Goal: Task Accomplishment & Management: Manage account settings

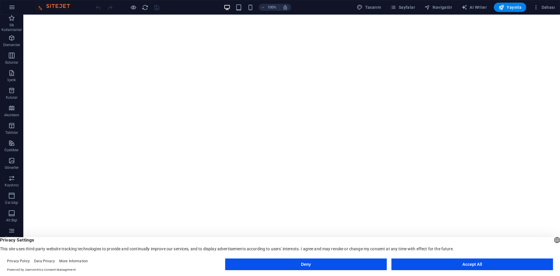
click at [457, 266] on button "Accept All" at bounding box center [472, 264] width 162 height 12
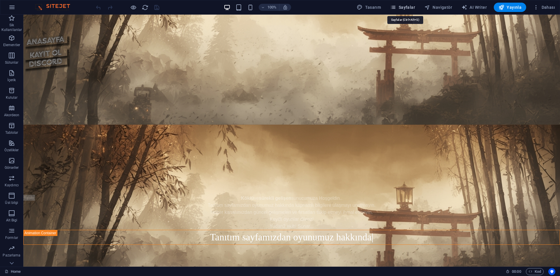
click at [402, 7] on span "Sayfalar" at bounding box center [402, 7] width 25 height 6
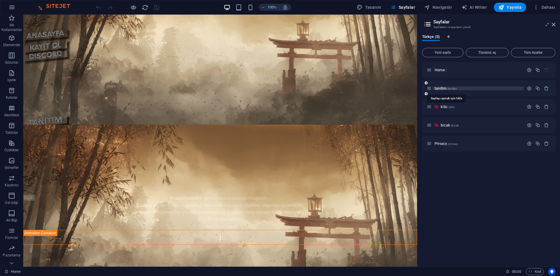
click at [453, 89] on span "/tanitim" at bounding box center [452, 88] width 10 height 3
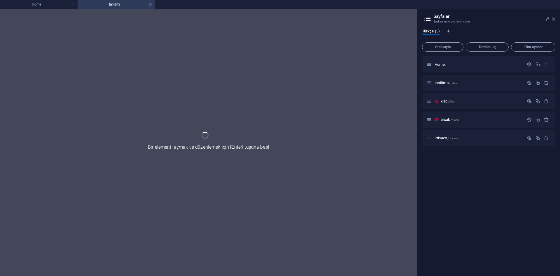
click at [553, 18] on icon at bounding box center [553, 19] width 3 height 5
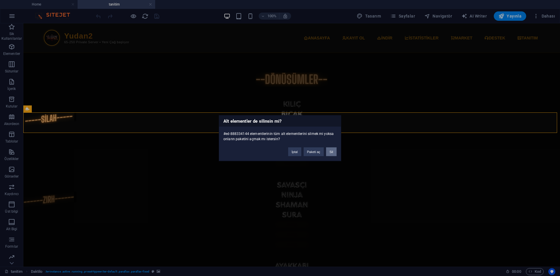
click at [333, 150] on button "Sil" at bounding box center [331, 151] width 10 height 9
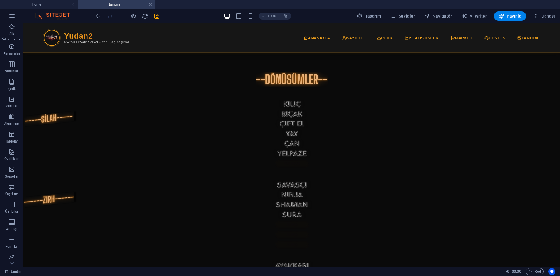
click at [507, 88] on figure at bounding box center [291, 88] width 536 height 0
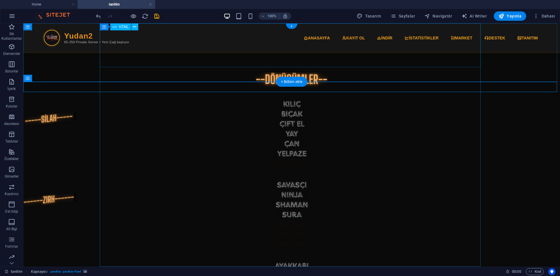
click at [236, 31] on div "Ekinoks2 Tanıtım Yudan2 65-250 Private Server • Yeni Çağ başlıyor ANASAYFA KAYI…" at bounding box center [291, 150] width 536 height 243
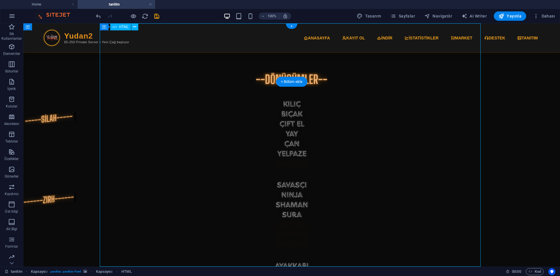
click at [226, 33] on div "Ekinoks2 Tanıtım Yudan2 65-250 Private Server • Yeni Çağ başlıyor ANASAYFA KAYI…" at bounding box center [291, 150] width 536 height 243
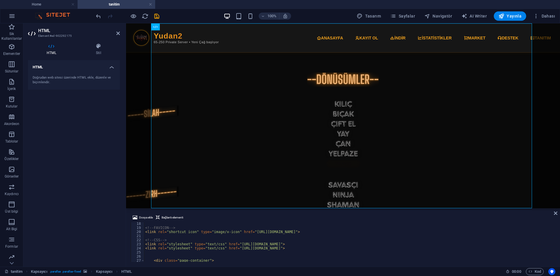
scroll to position [105, 0]
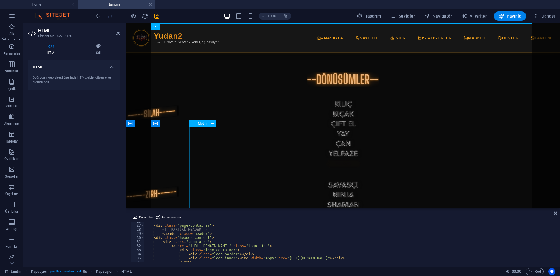
drag, startPoint x: 355, startPoint y: 232, endPoint x: 231, endPoint y: 132, distance: 159.4
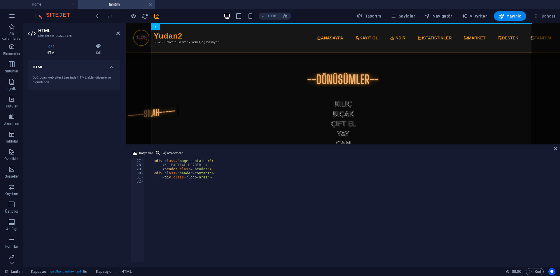
scroll to position [102, 0]
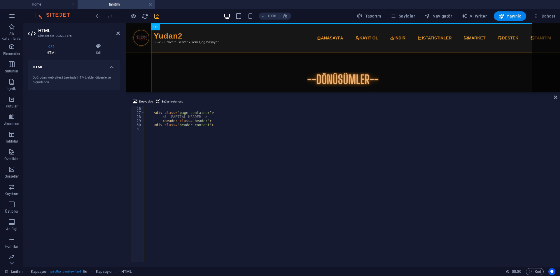
click at [315, 92] on div "İmaj Kapsayıcı Kapsayıcı İmaj Kapsayıcı İmaj Kapsayıcı Kapsayıcı HTML Daktilo K…" at bounding box center [343, 57] width 434 height 69
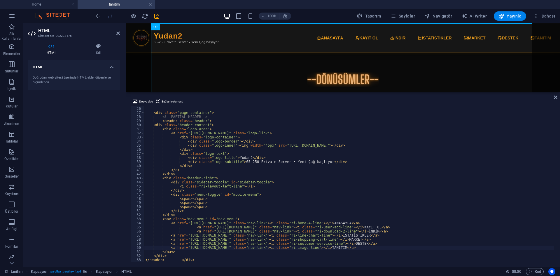
click at [349, 247] on div "< div class = "page-container" > <!-- PARTIAL HEADER --> < header class = "head…" at bounding box center [349, 184] width 410 height 164
drag, startPoint x: 194, startPoint y: 260, endPoint x: 166, endPoint y: 260, distance: 28.9
click at [165, 260] on div "< div class = "page-container" > <!-- PARTIAL HEADER --> < header class = "head…" at bounding box center [349, 184] width 410 height 164
type textarea "<"
type textarea "</div>"
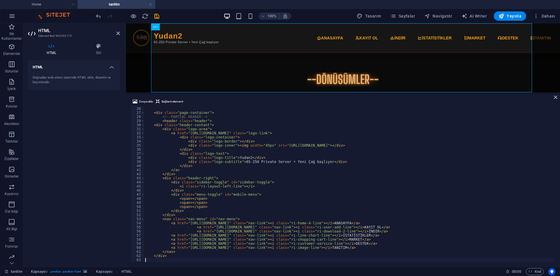
scroll to position [98, 0]
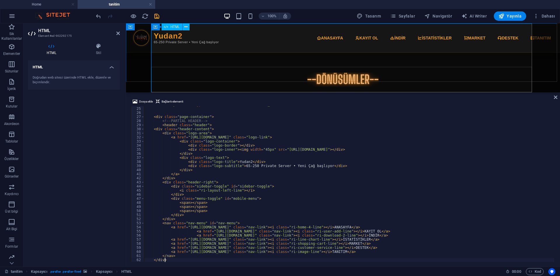
click at [310, 58] on div "Ekinoks2 Tanıtım Yudan2 65-250 Private Server • Yeni Çağ başlıyor ANASAYFA KAYI…" at bounding box center [343, 63] width 434 height 69
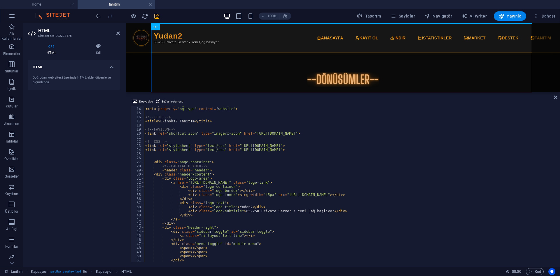
scroll to position [52, 0]
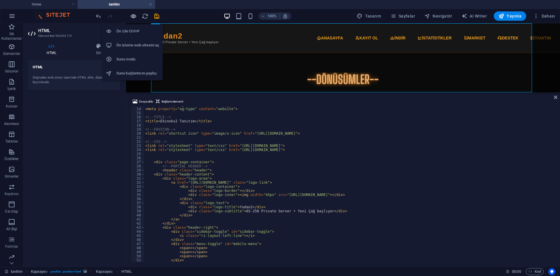
click at [135, 15] on icon "button" at bounding box center [133, 16] width 7 height 7
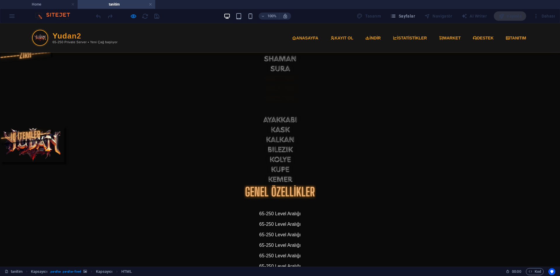
scroll to position [0, 0]
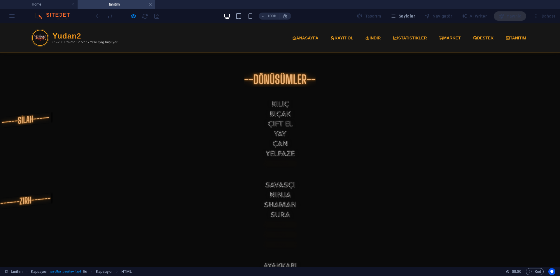
click at [459, 250] on div at bounding box center [280, 250] width 560 height 0
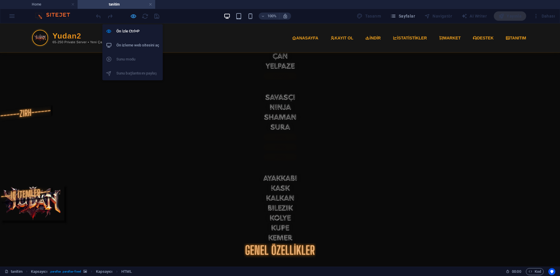
click at [133, 14] on icon "button" at bounding box center [133, 16] width 7 height 7
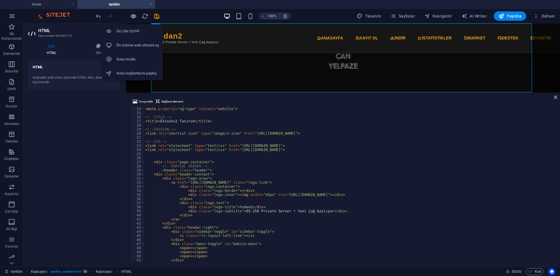
scroll to position [0, 0]
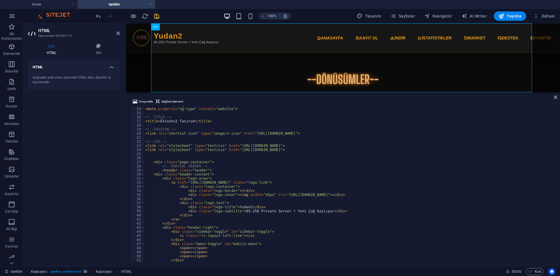
click at [153, 15] on span "save" at bounding box center [156, 16] width 7 height 7
click at [504, 17] on icon "button" at bounding box center [501, 16] width 6 height 6
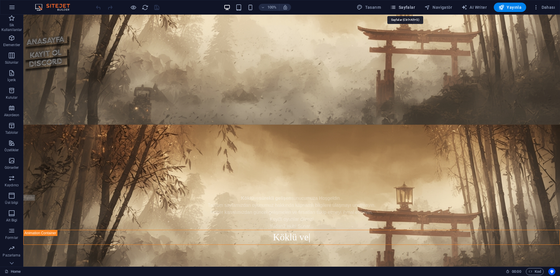
click at [413, 8] on span "Sayfalar" at bounding box center [402, 7] width 25 height 6
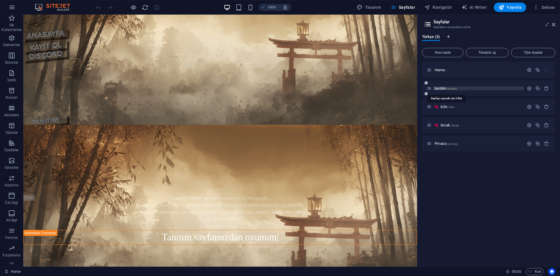
click at [448, 88] on span "/tanitim" at bounding box center [452, 88] width 10 height 3
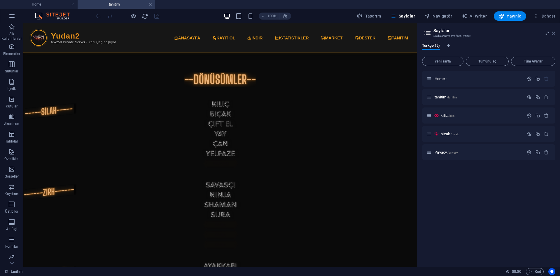
drag, startPoint x: 528, startPoint y: 10, endPoint x: 554, endPoint y: 33, distance: 33.9
click at [554, 33] on icon at bounding box center [553, 33] width 3 height 5
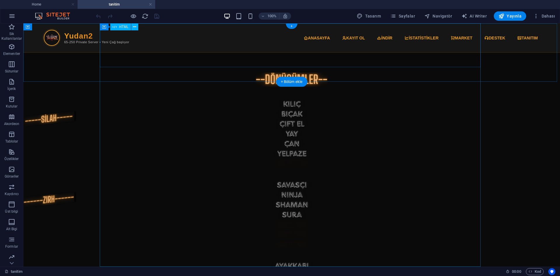
click at [187, 38] on div "Ekinoks2 Tanıtım Yudan2 65-250 Private Server • Yeni Çağ başlıyor ANASAYFA KAYI…" at bounding box center [291, 150] width 536 height 243
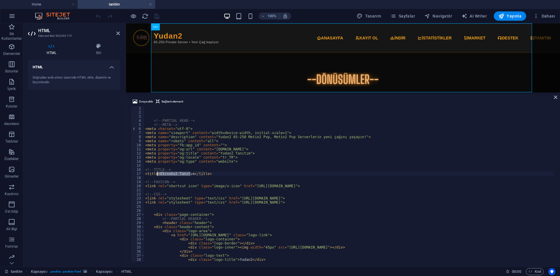
drag, startPoint x: 190, startPoint y: 173, endPoint x: 158, endPoint y: 174, distance: 32.1
click at [158, 174] on div "<!-- PARTIAL HEAD --> <!-- META --> < meta charset = "utf-8" > < meta name = "v…" at bounding box center [349, 188] width 410 height 164
click at [161, 174] on div "<!-- PARTIAL HEAD --> <!-- META --> < meta charset = "utf-8" > < meta name = "v…" at bounding box center [349, 183] width 410 height 155
drag, startPoint x: 159, startPoint y: 173, endPoint x: 190, endPoint y: 175, distance: 31.8
click at [190, 175] on div "<!-- PARTIAL HEAD --> <!-- META --> < meta charset = "utf-8" > < meta name = "v…" at bounding box center [349, 188] width 410 height 164
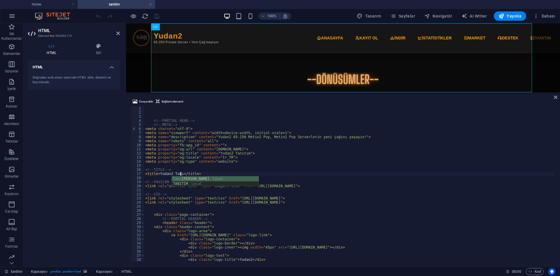
scroll to position [0, 3]
type textarea "<title>Yudan2 Tanıtım</title>"
click at [236, 166] on div "<!-- PARTIAL HEAD --> <!-- META --> < meta charset = "utf-8" > < meta name = "v…" at bounding box center [349, 188] width 410 height 164
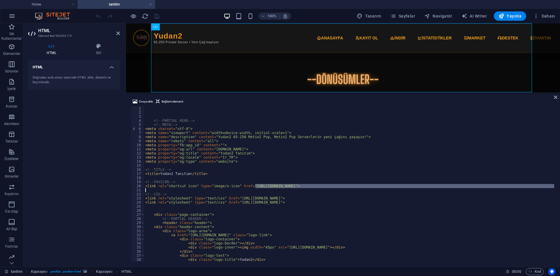
drag, startPoint x: 256, startPoint y: 185, endPoint x: 313, endPoint y: 188, distance: 57.2
click at [313, 188] on div "<!-- PARTIAL HEAD --> <!-- META --> < meta charset = "utf-8" > < meta name = "v…" at bounding box center [349, 188] width 410 height 164
type textarea "<link rel="shortcut icon" type="image/x-icon" href="[URL][DOMAIN_NAME]">"
click at [383, 189] on div "<!-- PARTIAL HEAD --> <!-- META --> < meta charset = "utf-8" > < meta name = "v…" at bounding box center [349, 183] width 410 height 155
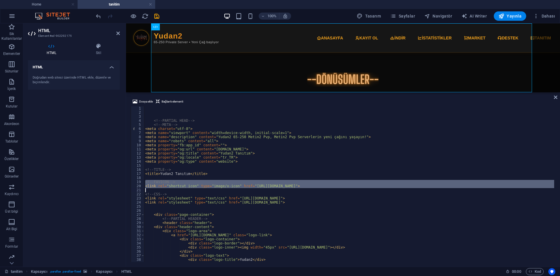
drag, startPoint x: 145, startPoint y: 181, endPoint x: 148, endPoint y: 191, distance: 10.3
click at [148, 191] on div "<!-- PARTIAL HEAD --> <!-- META --> < meta charset = "utf-8" > < meta name = "v…" at bounding box center [349, 188] width 410 height 164
type textarea "<link rel="shortcut icon" type="image/x-icon" href="[URL][DOMAIN_NAME]">"
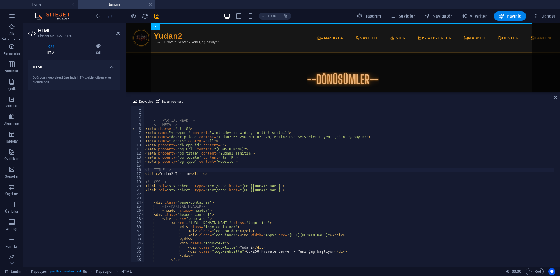
click at [213, 168] on div "<!-- PARTIAL HEAD --> <!-- META --> < meta charset = "utf-8" > < meta name = "v…" at bounding box center [349, 188] width 410 height 164
click at [241, 162] on div "<!-- PARTIAL HEAD --> <!-- META --> < meta charset = "utf-8" > < meta name = "v…" at bounding box center [349, 188] width 410 height 164
type textarea "<meta property="og:type" content="website">"
click at [256, 198] on div "<!-- PARTIAL HEAD --> <!-- META --> < meta charset = "utf-8" > < meta name = "v…" at bounding box center [349, 188] width 410 height 164
drag, startPoint x: 225, startPoint y: 137, endPoint x: 248, endPoint y: 136, distance: 23.4
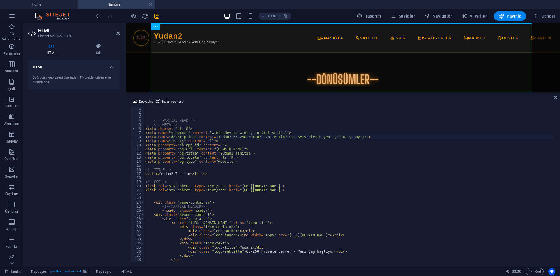
click at [246, 137] on div "<!-- PARTIAL HEAD --> <!-- META --> < meta charset = "utf-8" > < meta name = "v…" at bounding box center [349, 188] width 410 height 164
click at [297, 136] on div "<!-- PARTIAL HEAD --> <!-- META --> < meta charset = "utf-8" > < meta name = "v…" at bounding box center [349, 188] width 410 height 164
drag, startPoint x: 230, startPoint y: 150, endPoint x: 236, endPoint y: 150, distance: 5.5
click at [236, 150] on div "<!-- PARTIAL HEAD --> <!-- META --> < meta charset = "utf-8" > < meta name = "v…" at bounding box center [349, 188] width 410 height 164
click at [267, 159] on div "<!-- PARTIAL HEAD --> <!-- META --> < meta charset = "utf-8" > < meta name = "v…" at bounding box center [349, 188] width 410 height 164
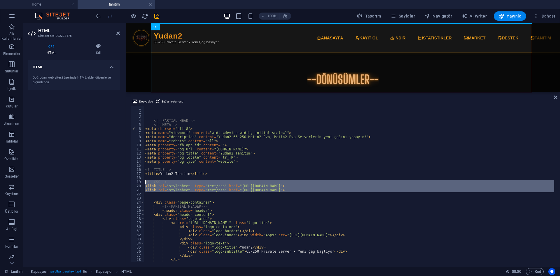
drag, startPoint x: 151, startPoint y: 193, endPoint x: 140, endPoint y: 180, distance: 17.6
click at [140, 180] on div "<meta property="og:locale" content="tr_TR"> 1 2 3 4 5 6 7 8 9 10 11 12 13 14 15…" at bounding box center [343, 183] width 425 height 155
type textarea "<!-- CSS --> <link rel="stylesheet" type="text/css" href="[URL][DOMAIN_NAME]">"
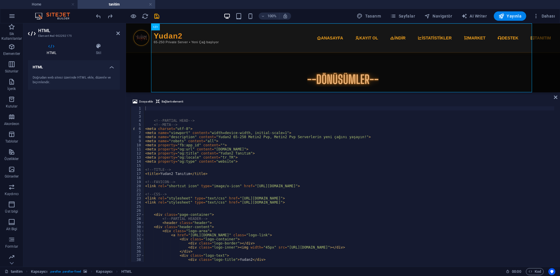
click at [270, 192] on div "<!-- PARTIAL HEAD --> <!-- META --> < meta charset = "utf-8" > < meta name = "v…" at bounding box center [349, 188] width 410 height 164
click at [215, 213] on div "<!-- PARTIAL HEAD --> <!-- META --> < meta charset = "utf-8" > < meta name = "v…" at bounding box center [349, 188] width 410 height 164
type textarea "<div class="page-container">"
click at [215, 210] on div "<!-- PARTIAL HEAD --> <!-- META --> < meta charset = "utf-8" > < meta name = "v…" at bounding box center [349, 188] width 410 height 164
click at [296, 92] on div at bounding box center [343, 92] width 434 height 1
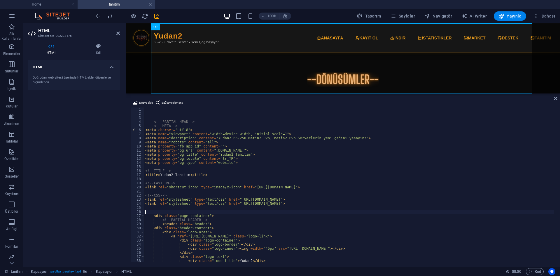
drag, startPoint x: 282, startPoint y: 92, endPoint x: 154, endPoint y: 70, distance: 129.7
click at [280, 92] on div "Kapsayıcı HTML Kapsayıcı Kapsayıcı İmaj İmaj Kapsayıcı İmaj Kapsayıcı Kapsayıcı…" at bounding box center [343, 144] width 434 height 243
click at [284, 127] on div "<!-- PARTIAL HEAD --> <!-- META --> < meta charset = "utf-8" > < meta name = "v…" at bounding box center [349, 188] width 410 height 162
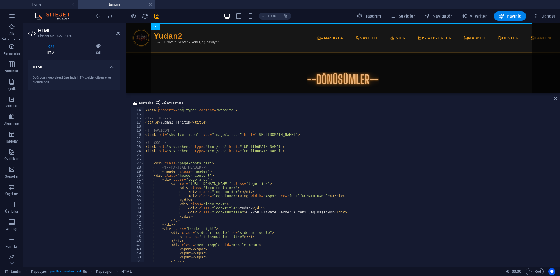
scroll to position [52, 0]
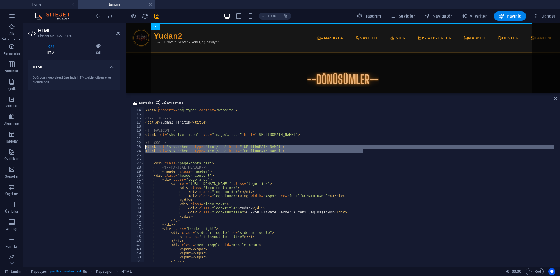
drag, startPoint x: 368, startPoint y: 152, endPoint x: 146, endPoint y: 145, distance: 222.3
click at [146, 145] on div "< meta property = "og:locale" content = "tr_TR" > < meta property = "og:type" c…" at bounding box center [349, 185] width 410 height 162
type textarea "<link rel="stylesheet" type="text/css" href="[URL][DOMAIN_NAME]"> <link rel="st…"
click at [104, 48] on icon at bounding box center [98, 46] width 43 height 6
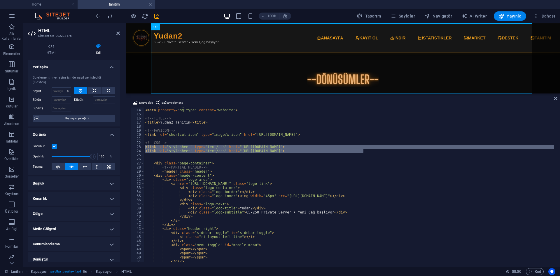
scroll to position [50, 0]
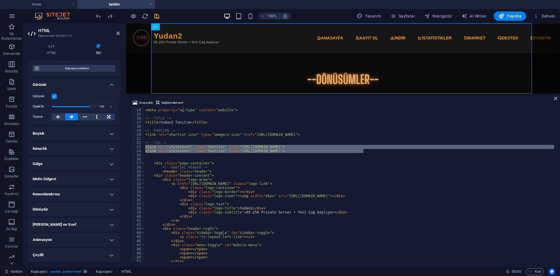
click at [73, 242] on h4 "Animasyon" at bounding box center [74, 239] width 92 height 14
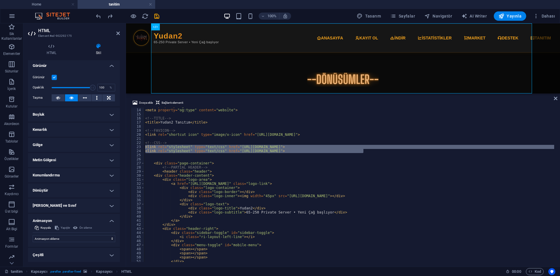
click at [233, 153] on div "< meta property = "og:locale" content = "tr_TR" > < meta property = "og:type" c…" at bounding box center [349, 185] width 410 height 162
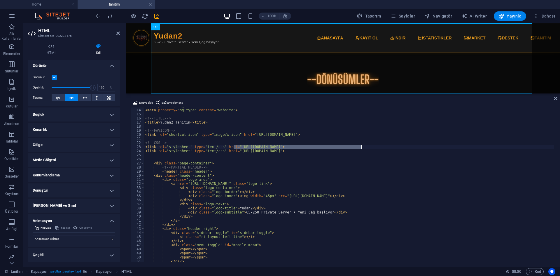
drag, startPoint x: 234, startPoint y: 146, endPoint x: 362, endPoint y: 145, distance: 128.9
click at [362, 145] on div "< meta property = "og:locale" content = "tr_TR" > < meta property = "og:type" c…" at bounding box center [349, 185] width 410 height 162
type textarea "<link rel="stylesheet" type="text/css" href="[URL][DOMAIN_NAME]">"
drag, startPoint x: 364, startPoint y: 146, endPoint x: 352, endPoint y: 146, distance: 12.5
click at [352, 146] on div "< meta property = "og:locale" content = "tr_TR" > < meta property = "og:type" c…" at bounding box center [349, 185] width 410 height 162
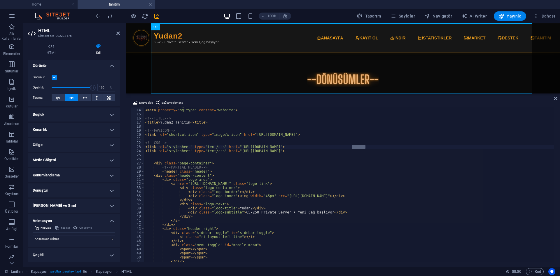
click at [357, 147] on div "< meta property = "og:locale" content = "tr_TR" > < meta property = "og:type" c…" at bounding box center [349, 184] width 410 height 154
drag, startPoint x: 233, startPoint y: 148, endPoint x: 364, endPoint y: 145, distance: 130.9
click at [364, 145] on div "< meta property = "og:locale" content = "tr_TR" > < meta property = "og:type" c…" at bounding box center [349, 185] width 410 height 162
click at [410, 15] on span "Sayfalar" at bounding box center [402, 16] width 25 height 6
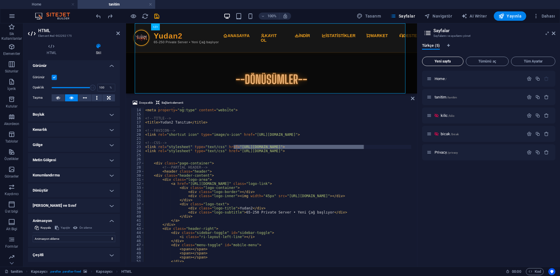
click at [447, 63] on span "Yeni sayfa" at bounding box center [443, 60] width 36 height 3
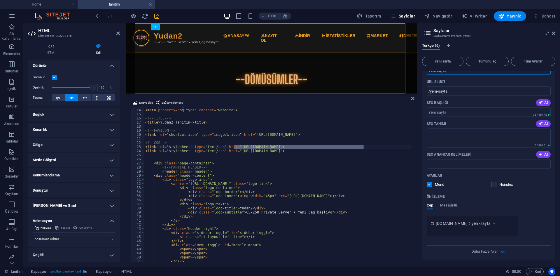
scroll to position [35, 0]
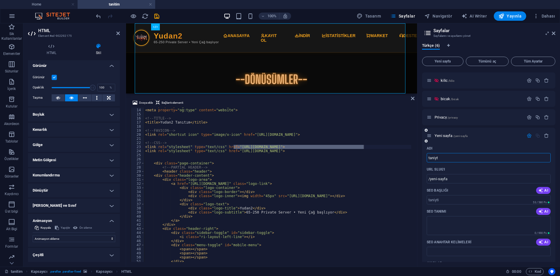
type input "taniy"
type input "/taniyti"
type input "tani"
type input "/tani"
type input "tanitim"
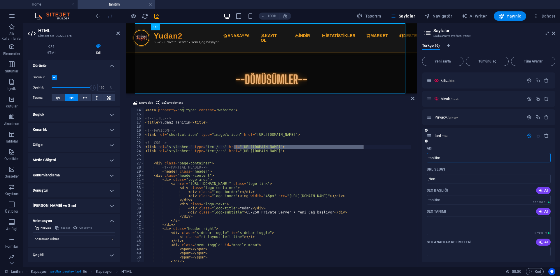
type input "/tanitim-6"
type input "t"
type input "ass"
type input "assets"
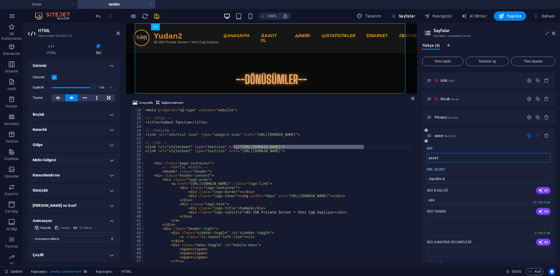
type input "asse"
type input "assets"
type input "assets/"
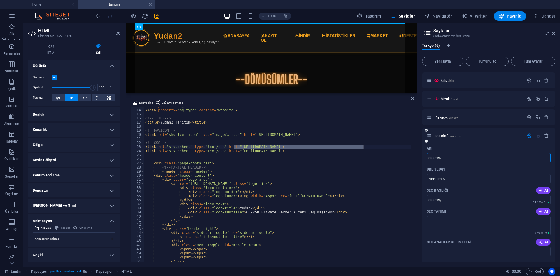
click at [446, 159] on input "assets/" at bounding box center [489, 157] width 124 height 9
paste input "frontend/css/style."
type input "frontend/css/style."
click at [428, 155] on input "frontend/css/style." at bounding box center [489, 157] width 124 height 9
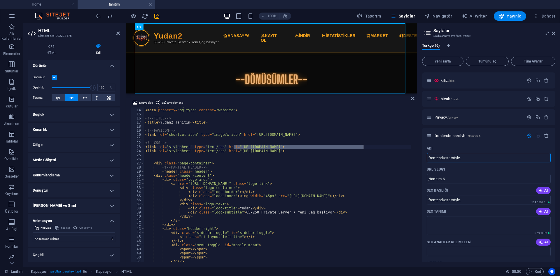
drag, startPoint x: 459, startPoint y: 158, endPoint x: 406, endPoint y: 158, distance: 53.1
click at [406, 158] on div "Home tanitim Sik Kullanilanlar Elementler Sütunlar İçerik Kutular Akordeon Tabl…" at bounding box center [280, 144] width 560 height 243
paste input "assets/frontend/css/style.css"
type input "assets/frontend/css/style.css"
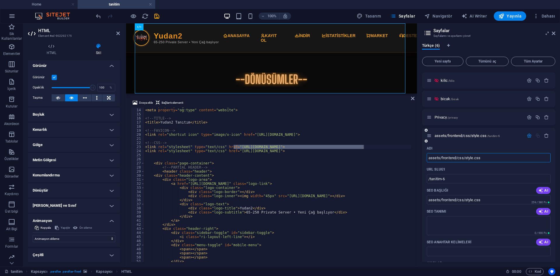
click at [487, 158] on input "assets/frontend/css/style.css" at bounding box center [489, 157] width 124 height 9
type input "assets/frontend/css/style.css"
drag, startPoint x: 486, startPoint y: 200, endPoint x: 400, endPoint y: 189, distance: 86.7
click at [400, 189] on div "Home tanitim Sik Kullanilanlar Elementler Sütunlar İçerik Kutular Akordeon Tabl…" at bounding box center [280, 144] width 560 height 243
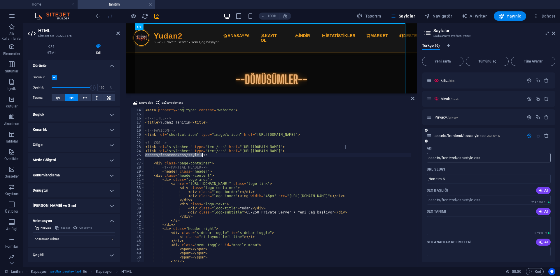
click at [481, 159] on input "assets/frontend/css/style.css" at bounding box center [489, 157] width 124 height 9
type textarea "<!-- PARTIAL HEADER -->"
click at [288, 168] on div "< meta property = "og:locale" content = "tr_TR" > < meta property = "og:type" c…" at bounding box center [349, 185] width 410 height 162
click at [475, 159] on input "assets/frontend/css/style.css" at bounding box center [489, 157] width 124 height 9
drag, startPoint x: 448, startPoint y: 180, endPoint x: 424, endPoint y: 178, distance: 24.2
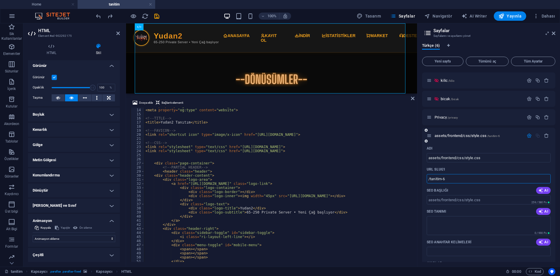
click at [424, 178] on div "Adı assets/frontend/css/style.css ​ URL SLUG'ı /tanitim-6 ​ SEO Başlığı AI ​ 25…" at bounding box center [488, 244] width 133 height 203
paste input "text"
drag, startPoint x: 438, startPoint y: 177, endPoint x: 418, endPoint y: 176, distance: 19.6
click at [418, 176] on div "Türkçe (6) Yeni sayfa Tümünü aç Tüm Ayarlar Home / tanitim /tanitim kilic /kili…" at bounding box center [488, 152] width 143 height 228
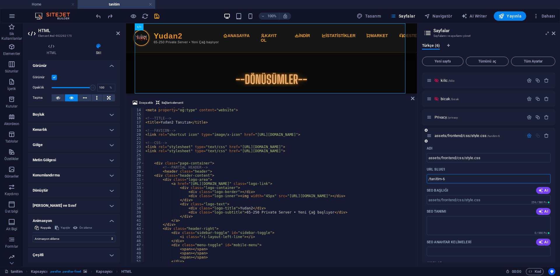
paste input "text"
type input "/tanitim-6"
click at [530, 134] on icon "button" at bounding box center [529, 135] width 5 height 5
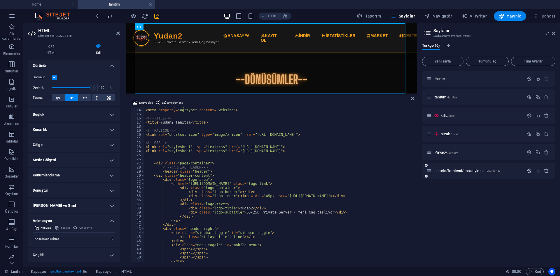
click at [529, 172] on icon "button" at bounding box center [529, 170] width 5 height 5
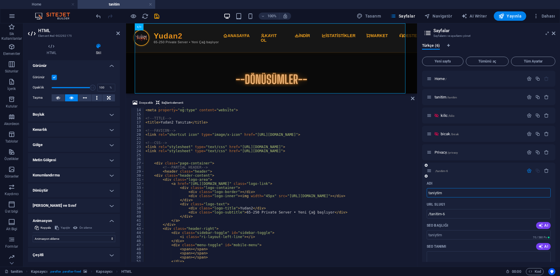
type input "taniytim"
click at [481, 191] on input "taniytim" at bounding box center [489, 192] width 124 height 9
type input "tani"
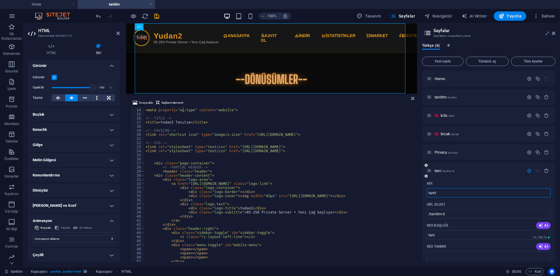
type input "tanit"
type input "tanitim"
type input "tanitim/"
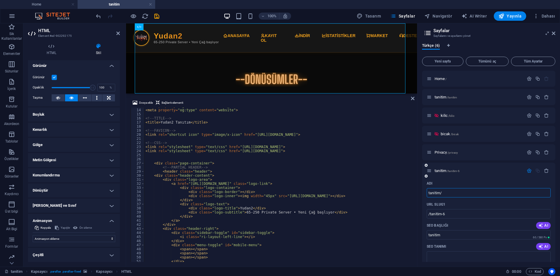
type input "tanitim/"
type input "tanitim"
click at [468, 215] on input "/tanitim-6" at bounding box center [489, 213] width 124 height 9
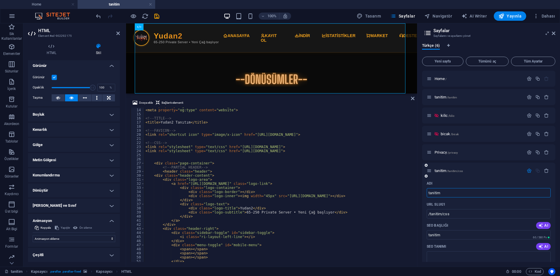
click at [455, 192] on input "tanitim" at bounding box center [489, 192] width 124 height 9
click at [468, 177] on div "tanitim /tanitim/css" at bounding box center [488, 170] width 133 height 16
click at [463, 216] on input "/tanitim/css" at bounding box center [489, 213] width 124 height 9
type input "/tanitim/css/1"
click at [464, 206] on div "URL SLUG'ı" at bounding box center [489, 203] width 124 height 9
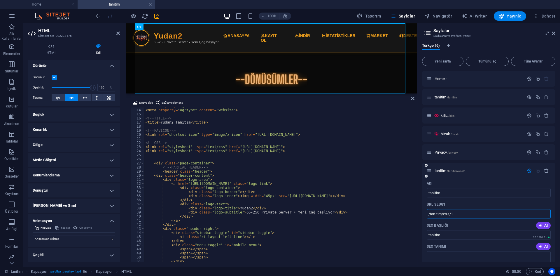
drag, startPoint x: 463, startPoint y: 215, endPoint x: 427, endPoint y: 215, distance: 35.6
click at [427, 215] on input "/tanitim/css/1" at bounding box center [489, 213] width 124 height 9
click at [459, 206] on div "URL SLUG'ı" at bounding box center [489, 203] width 124 height 9
click at [460, 171] on span "/tanitim/css/1" at bounding box center [456, 170] width 19 height 3
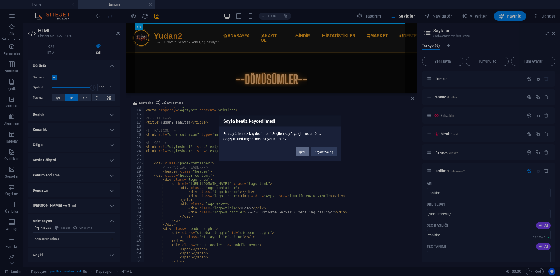
click at [306, 151] on button "İptal" at bounding box center [302, 151] width 13 height 9
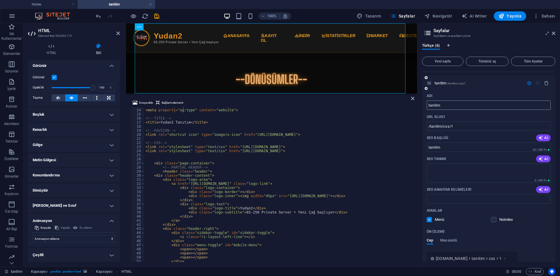
scroll to position [58, 0]
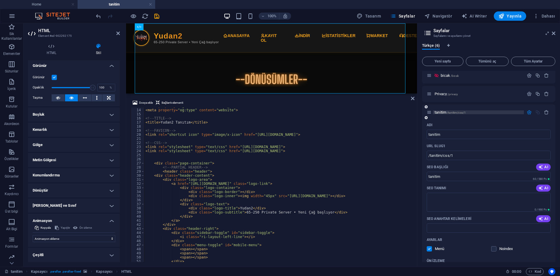
click at [445, 113] on span "tanitim /tanitim/css/1" at bounding box center [449, 112] width 31 height 4
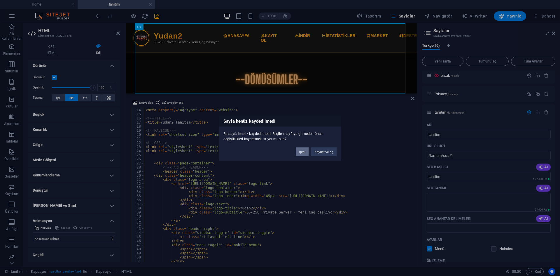
click at [303, 153] on button "İptal" at bounding box center [302, 151] width 13 height 9
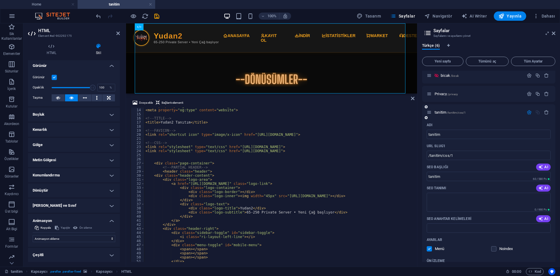
scroll to position [117, 0]
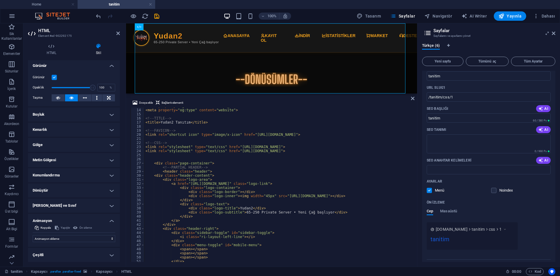
click at [496, 190] on span at bounding box center [497, 190] width 3 height 3
click at [494, 190] on label at bounding box center [493, 189] width 5 height 5
click at [0, 0] on input "checkbox" at bounding box center [0, 0] width 0 height 0
click at [431, 189] on label at bounding box center [429, 189] width 5 height 5
click at [0, 0] on input "checkbox" at bounding box center [0, 0] width 0 height 0
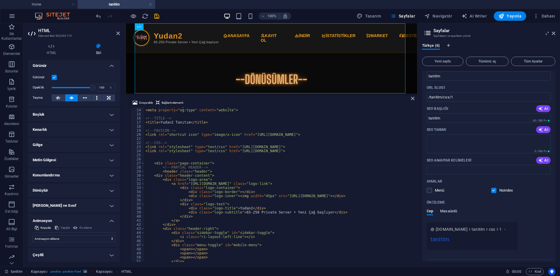
click at [448, 212] on span "Masaüstü" at bounding box center [448, 211] width 17 height 8
click at [431, 210] on span "Cep" at bounding box center [430, 211] width 6 height 8
click at [446, 212] on span "Masaüstü" at bounding box center [448, 211] width 17 height 8
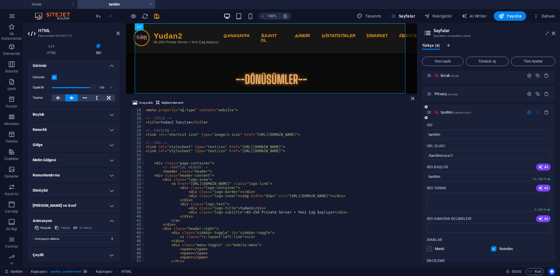
scroll to position [29, 0]
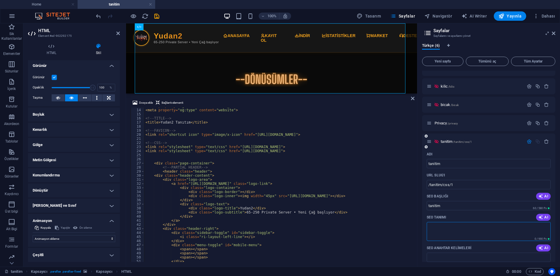
click at [473, 227] on textarea "SEO Tanımı" at bounding box center [489, 231] width 124 height 19
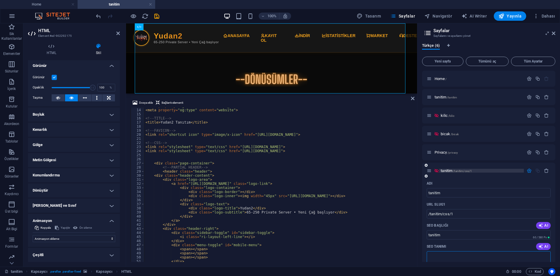
click at [467, 171] on span "/tanitim/css/1" at bounding box center [462, 170] width 19 height 3
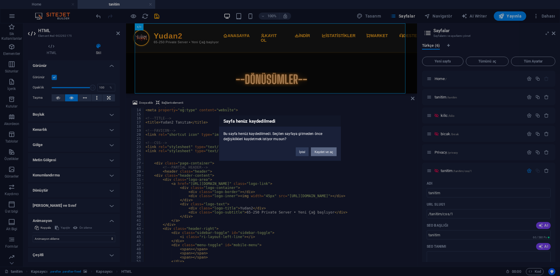
click at [325, 152] on button "Kaydet ve aç" at bounding box center [324, 151] width 26 height 9
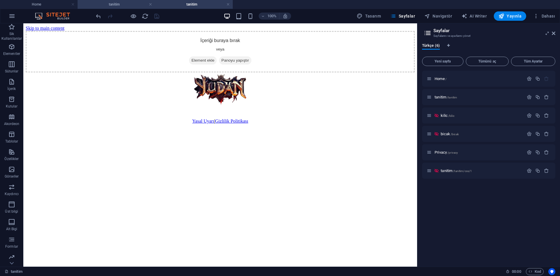
click at [121, 4] on h4 "tanitim" at bounding box center [117, 4] width 78 height 6
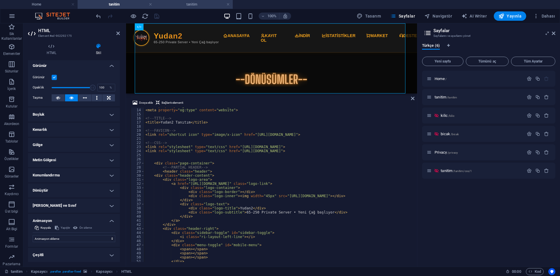
click at [187, 6] on h4 "tanitim" at bounding box center [194, 4] width 78 height 6
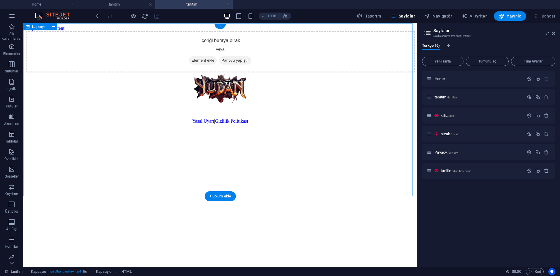
scroll to position [12, 0]
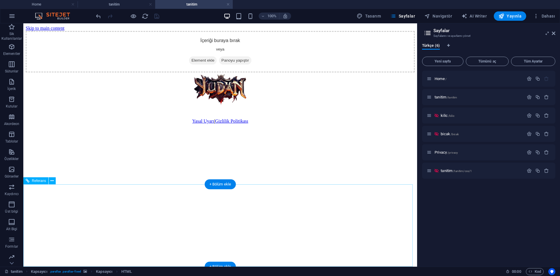
click at [279, 106] on div at bounding box center [220, 89] width 389 height 34
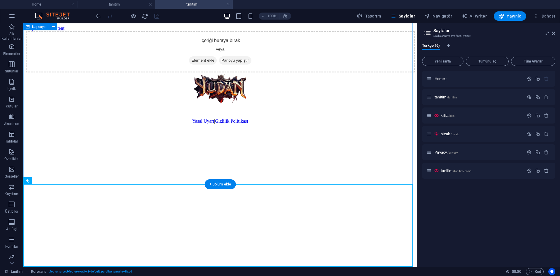
click at [316, 72] on div "İçeriği buraya bırak veya Element ekle Panoyu yapıştır" at bounding box center [220, 51] width 389 height 41
click at [340, 106] on div at bounding box center [220, 89] width 389 height 34
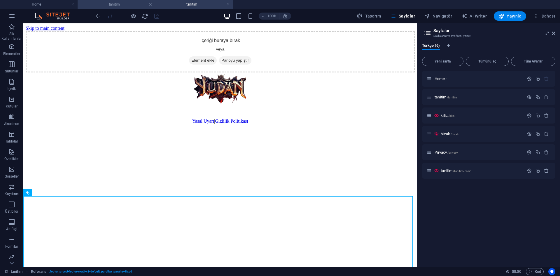
click at [123, 4] on h4 "tanitim" at bounding box center [117, 4] width 78 height 6
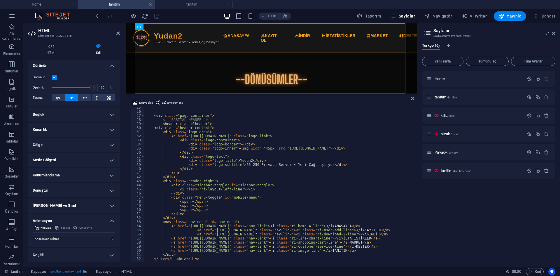
scroll to position [13, 0]
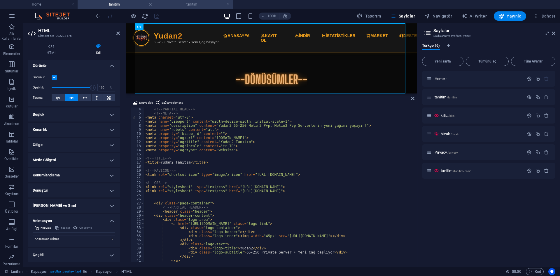
click at [201, 7] on h4 "tanitim" at bounding box center [194, 4] width 78 height 6
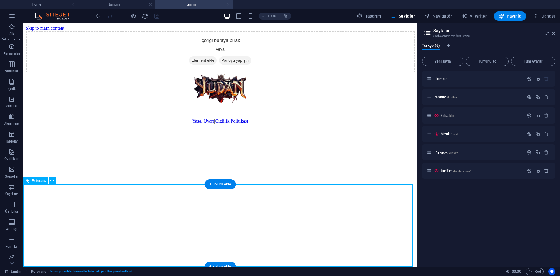
scroll to position [0, 0]
click at [258, 72] on figure at bounding box center [220, 72] width 389 height 0
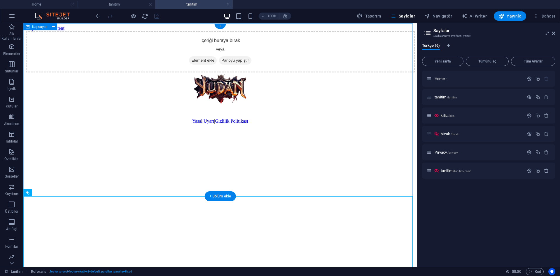
click at [202, 64] on span "Element ekle" at bounding box center [203, 60] width 28 height 8
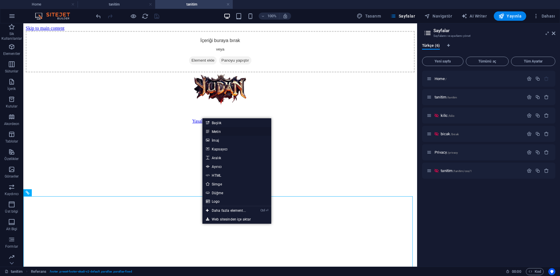
click at [225, 133] on link "Metin" at bounding box center [236, 131] width 69 height 9
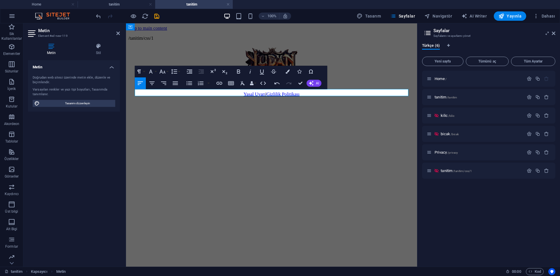
scroll to position [0, 2]
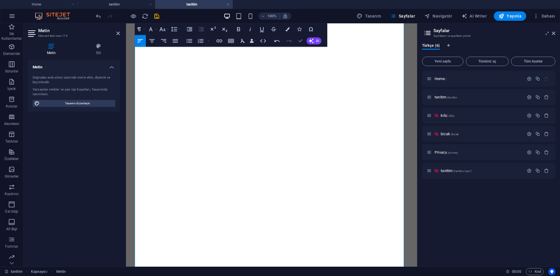
drag, startPoint x: 300, startPoint y: 38, endPoint x: 277, endPoint y: 17, distance: 32.0
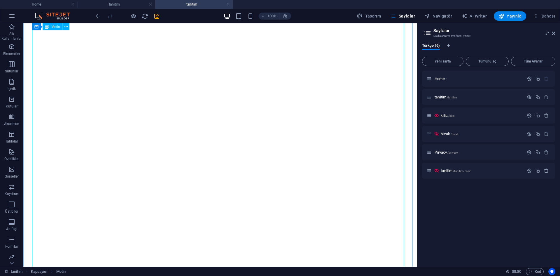
scroll to position [460, 0]
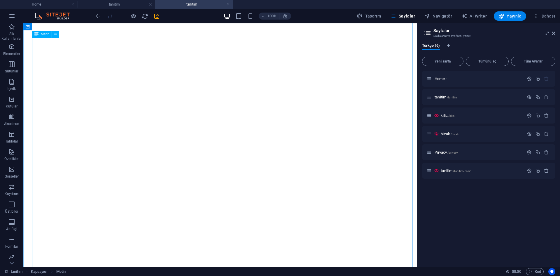
scroll to position [0, 0]
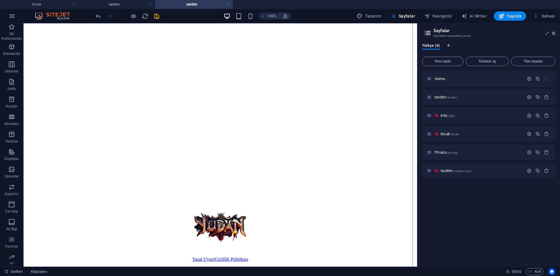
scroll to position [70722, 0]
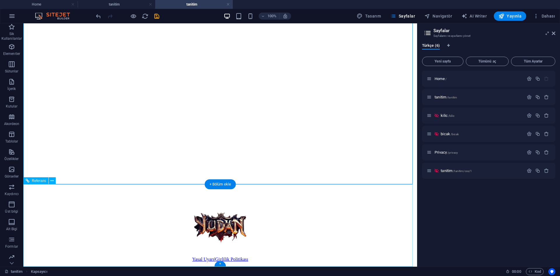
click at [364, 244] on div at bounding box center [220, 247] width 389 height 7
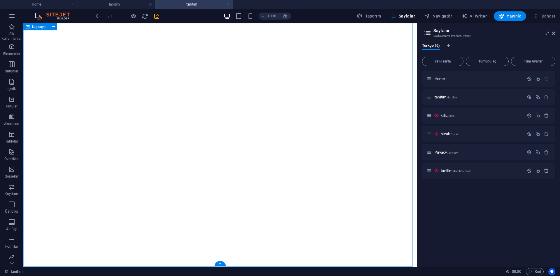
drag, startPoint x: 154, startPoint y: 16, endPoint x: 148, endPoint y: 11, distance: 7.5
click at [154, 16] on icon "save" at bounding box center [156, 16] width 7 height 7
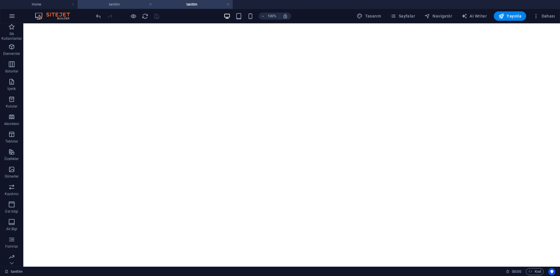
click at [122, 6] on h4 "tanitim" at bounding box center [117, 4] width 78 height 6
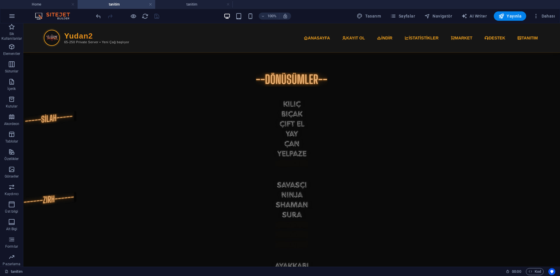
scroll to position [0, 0]
click at [218, 38] on div "Yudan2 Tanıtım Yudan2 65-250 Private Server • Yeni Çağ başlıyor ANASAYFA KAYIT …" at bounding box center [291, 150] width 536 height 243
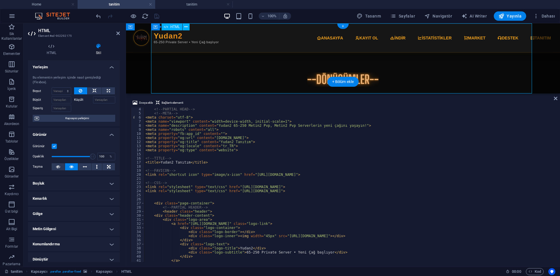
scroll to position [13, 0]
click at [246, 147] on div "<!-- PARTIAL HEAD --> <!-- META --> < meta charset = "utf-8" > < meta name = "v…" at bounding box center [349, 187] width 410 height 161
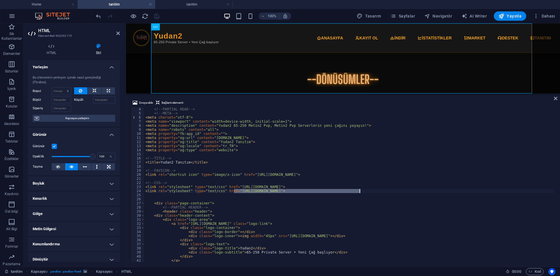
drag, startPoint x: 234, startPoint y: 191, endPoint x: 359, endPoint y: 192, distance: 124.5
click at [360, 191] on div "<!-- PARTIAL HEAD --> <!-- META --> < meta charset = "utf-8" > < meta name = "v…" at bounding box center [349, 187] width 410 height 161
type textarea "<link rel="stylesheet" type="text/css" href="[URL][DOMAIN_NAME]">"
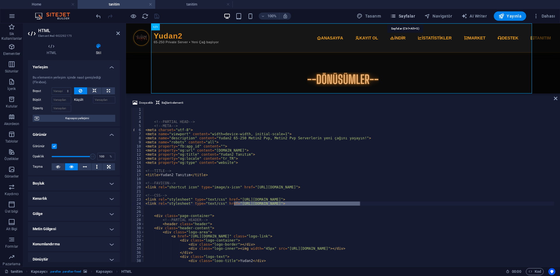
click at [412, 16] on span "Sayfalar" at bounding box center [402, 16] width 25 height 6
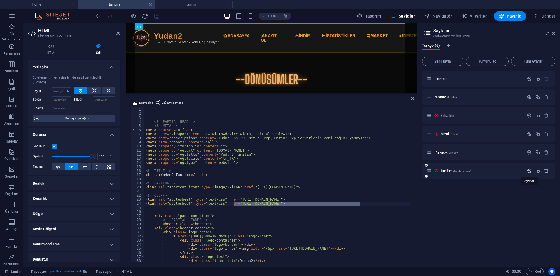
click at [528, 170] on icon "button" at bounding box center [529, 170] width 5 height 5
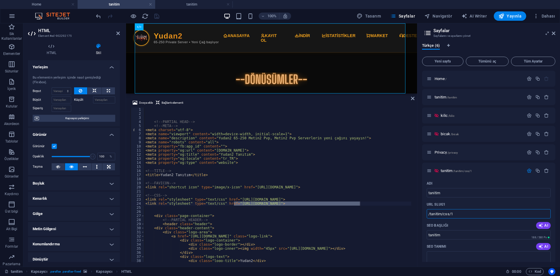
drag, startPoint x: 459, startPoint y: 213, endPoint x: 415, endPoint y: 213, distance: 44.3
click at [415, 213] on div "Home tanitim tanitim Sik Kullanilanlar Elementler Sütunlar İçerik Kutular Akord…" at bounding box center [280, 144] width 560 height 243
drag, startPoint x: 457, startPoint y: 215, endPoint x: 425, endPoint y: 212, distance: 31.9
click at [273, 204] on div "<!-- PARTIAL HEAD --> <!-- META --> < meta charset = "utf-8" > < meta name = "v…" at bounding box center [277, 184] width 267 height 154
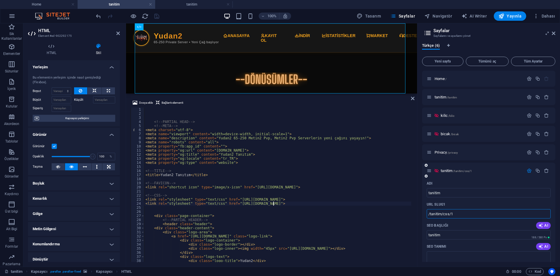
drag, startPoint x: 438, startPoint y: 214, endPoint x: 430, endPoint y: 214, distance: 8.2
click at [430, 214] on input "/tanitim/css/1" at bounding box center [489, 213] width 124 height 9
drag, startPoint x: 481, startPoint y: 213, endPoint x: 426, endPoint y: 213, distance: 55.7
type input "/assets/frontend/css/style"
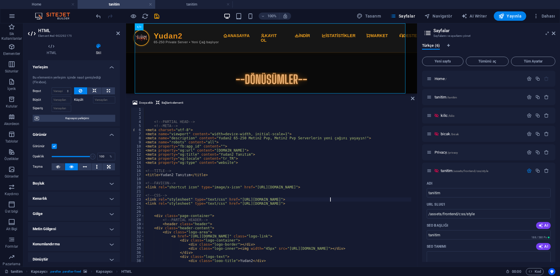
type textarea "<link rel="stylesheet" type="text/css" href="[URL][DOMAIN_NAME]">"
click at [331, 200] on div "<!-- PARTIAL HEAD --> <!-- META --> < meta charset = "utf-8" > < meta name = "v…" at bounding box center [349, 188] width 410 height 162
click at [494, 216] on input "/assets/frontend/css/style" at bounding box center [489, 213] width 124 height 9
drag, startPoint x: 494, startPoint y: 216, endPoint x: 418, endPoint y: 221, distance: 75.7
click at [418, 221] on aside "Sayfalar Sayfalarını ve ayarlarını yönet Türkçe (6) Yeni sayfa Tümünü aç Tüm Ay…" at bounding box center [488, 144] width 143 height 243
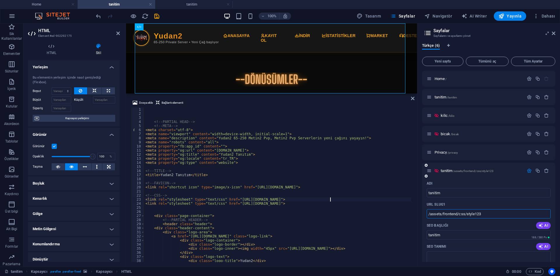
drag, startPoint x: 428, startPoint y: 214, endPoint x: 498, endPoint y: 214, distance: 69.4
click at [498, 214] on input "/assets/frontend/css/style123" at bounding box center [489, 213] width 124 height 9
type input "/assets/frontend/css/style123"
drag, startPoint x: 364, startPoint y: 199, endPoint x: 288, endPoint y: 200, distance: 75.2
click at [288, 200] on div "<!-- PARTIAL HEAD --> <!-- META --> < meta charset = "utf-8" > < meta name = "v…" at bounding box center [349, 188] width 410 height 162
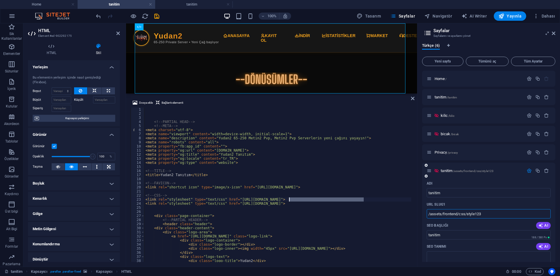
drag, startPoint x: 494, startPoint y: 215, endPoint x: 429, endPoint y: 211, distance: 65.1
click at [429, 211] on input "/assets/frontend/css/style123" at bounding box center [489, 213] width 124 height 9
click at [363, 199] on div "<!-- PARTIAL HEAD --> <!-- META --> < meta charset = "utf-8" > < meta name = "v…" at bounding box center [277, 184] width 267 height 154
drag, startPoint x: 363, startPoint y: 199, endPoint x: 288, endPoint y: 199, distance: 74.4
click at [288, 199] on div "<!-- PARTIAL HEAD --> <!-- META --> < meta charset = "utf-8" > < meta name = "v…" at bounding box center [349, 188] width 410 height 162
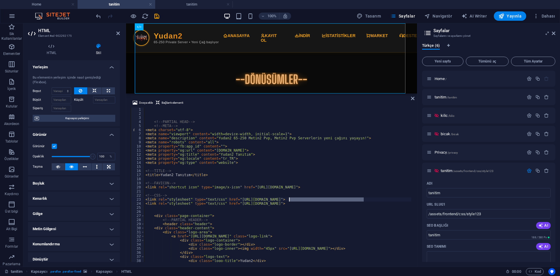
paste textarea "/assets/frontend/css/style123"
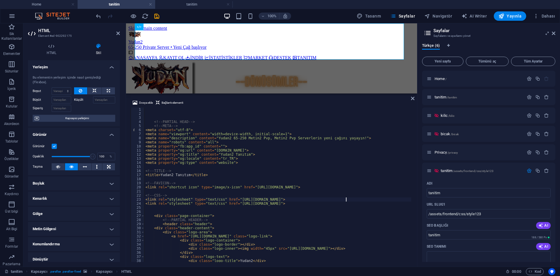
click at [290, 199] on div "<!-- PARTIAL HEAD --> <!-- META --> < meta charset = "utf-8" > < meta name = "v…" at bounding box center [349, 188] width 410 height 162
click at [286, 198] on div "<!-- PARTIAL HEAD --> <!-- META --> < meta charset = "utf-8" > < meta name = "v…" at bounding box center [349, 188] width 410 height 162
drag, startPoint x: 273, startPoint y: 199, endPoint x: 258, endPoint y: 199, distance: 14.6
click at [258, 199] on div "<!-- PARTIAL HEAD --> <!-- META --> < meta charset = "utf-8" > < meta name = "v…" at bounding box center [349, 188] width 410 height 162
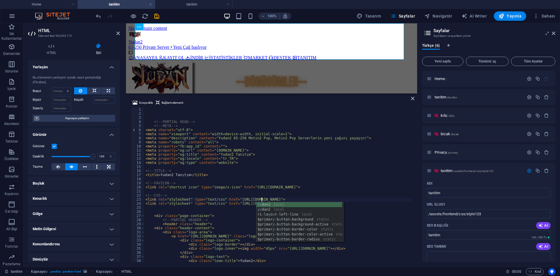
scroll to position [0, 10]
type textarea "<link rel="stylesheet" type="text/css" href="[URL][DOMAIN_NAME]">"
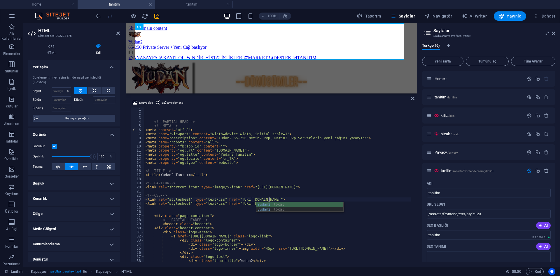
click at [272, 191] on div "<!-- PARTIAL HEAD --> <!-- META --> < meta charset = "utf-8" > < meta name = "v…" at bounding box center [349, 188] width 410 height 162
click at [301, 187] on div "<!-- PARTIAL HEAD --> <!-- META --> < meta charset = "utf-8" > < meta name = "v…" at bounding box center [349, 188] width 410 height 162
type textarea "<link rel="shortcut icon" type="image/x-icon" href="[URL][DOMAIN_NAME]">"
drag, startPoint x: 154, startPoint y: 15, endPoint x: 186, endPoint y: 48, distance: 46.4
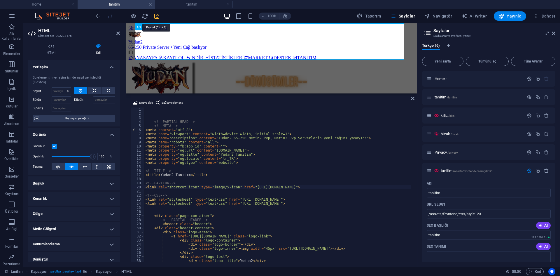
click at [154, 15] on icon "save" at bounding box center [156, 16] width 7 height 7
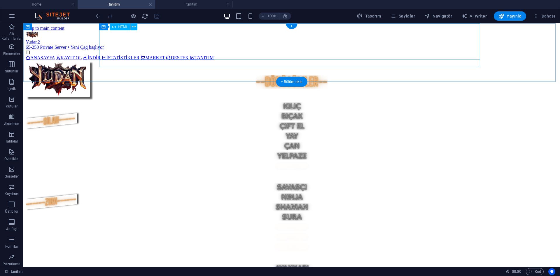
click at [274, 34] on div "Yudan2 Tanıtım Yudan2 65-250 Private Server • Yeni Çağ başlıyor ANASAYFA KAYIT …" at bounding box center [292, 45] width 532 height 29
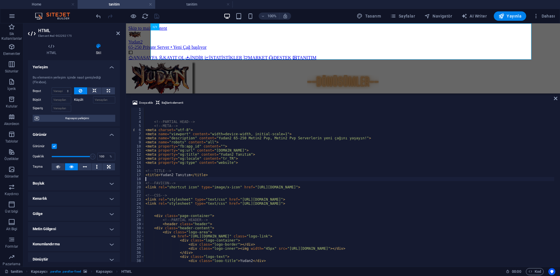
click at [310, 177] on div "<!-- PARTIAL HEAD --> <!-- META --> < meta charset = "utf-8" > < meta name = "v…" at bounding box center [349, 187] width 410 height 161
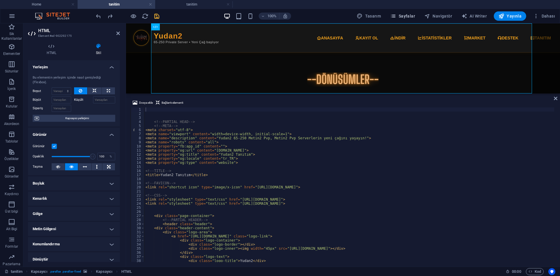
click at [415, 17] on span "Sayfalar" at bounding box center [402, 16] width 25 height 6
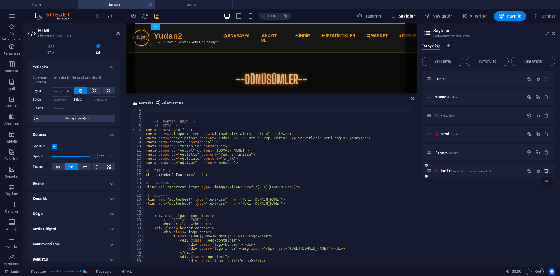
click at [545, 170] on icon "button" at bounding box center [546, 170] width 5 height 5
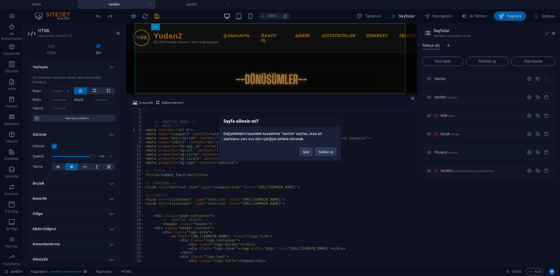
click at [327, 155] on button "Sayfayı sil" at bounding box center [326, 151] width 22 height 9
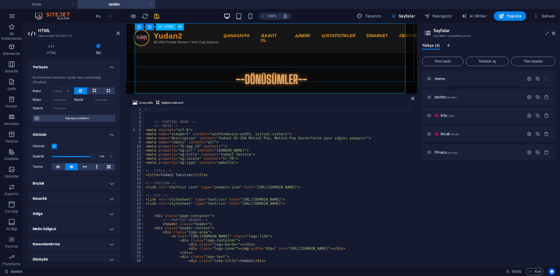
click at [267, 31] on div "Yudan2 Tanıtım Yudan2 65-250 Private Server • Yeni Çağ başlıyor ANASAYFA KAYIT …" at bounding box center [271, 64] width 291 height 70
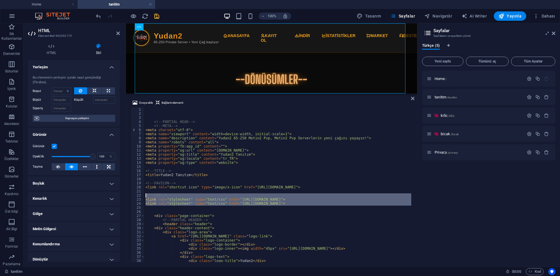
drag, startPoint x: 163, startPoint y: 208, endPoint x: 135, endPoint y: 195, distance: 31.0
click at [135, 195] on div "1 2 3 4 5 6 7 8 9 10 11 12 13 14 15 16 17 18 19 20 21 22 23 24 25 26 27 28 29 3…" at bounding box center [272, 184] width 282 height 154
type textarea "<!-- CSS --> <link rel="stylesheet" type="text/css" href="[URL][DOMAIN_NAME]">"
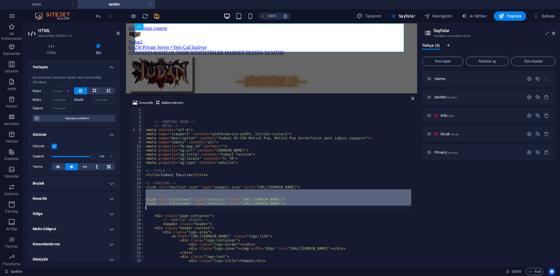
click at [241, 202] on div "<!-- PARTIAL HEAD --> <!-- META --> < meta charset = "utf-8" > < meta name = "v…" at bounding box center [277, 184] width 267 height 154
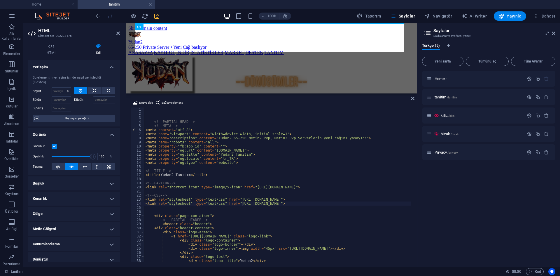
scroll to position [69, 0]
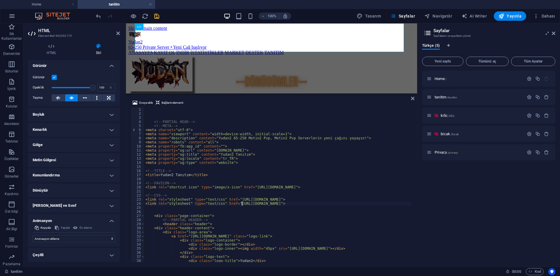
click at [67, 220] on h4 "Animasyon" at bounding box center [74, 218] width 92 height 10
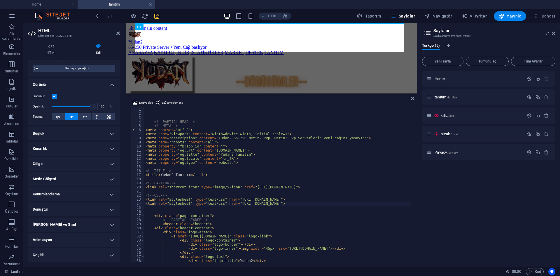
click at [62, 225] on h4 "[PERSON_NAME] ve Sınıf" at bounding box center [74, 224] width 92 height 14
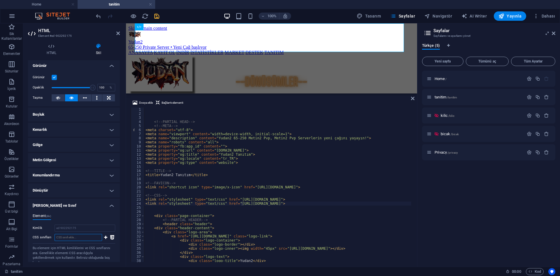
click at [68, 238] on input "CSS sınıfları" at bounding box center [79, 237] width 48 height 7
click at [180, 187] on div "<!-- PARTIAL HEAD --> <!-- META --> < meta charset = "utf-8" > < meta name = "v…" at bounding box center [301, 187] width 315 height 161
click at [192, 196] on div "<!-- PARTIAL HEAD --> <!-- META --> < meta charset = "utf-8" > < meta name = "v…" at bounding box center [301, 187] width 315 height 161
click at [245, 201] on div "<!-- PARTIAL HEAD --> <!-- META --> < meta charset = "utf-8" > < meta name = "v…" at bounding box center [301, 187] width 315 height 161
type textarea "<link rel="stylesheet" type="text/css" href="[URL][DOMAIN_NAME]">"
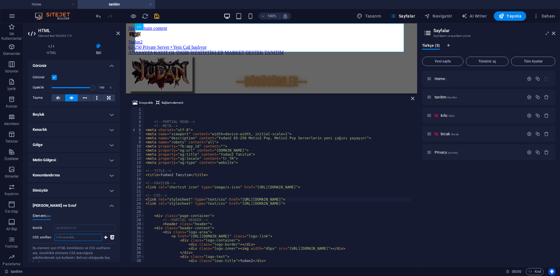
click at [75, 240] on input "CSS sınıfları" at bounding box center [79, 237] width 48 height 7
click at [106, 237] on icon at bounding box center [105, 237] width 3 height 7
click at [90, 237] on input "CSS sınıfları" at bounding box center [79, 237] width 48 height 7
type input "j"
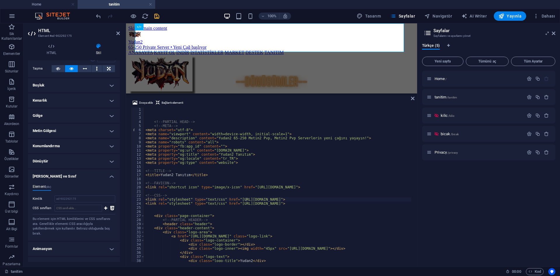
click at [111, 208] on icon at bounding box center [112, 207] width 4 height 7
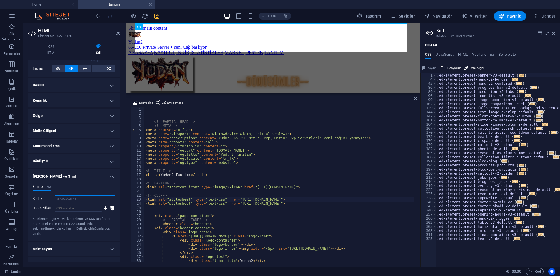
click at [77, 199] on input "ed-902292175" at bounding box center [85, 198] width 61 height 7
click at [72, 198] on input "ed-902292175" at bounding box center [85, 198] width 61 height 7
click at [91, 198] on input "ed-902292175" at bounding box center [85, 198] width 61 height 7
drag, startPoint x: 84, startPoint y: 198, endPoint x: 40, endPoint y: 200, distance: 43.8
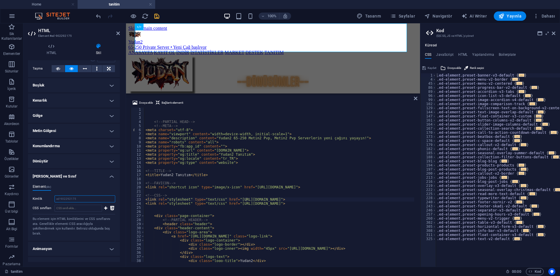
click at [40, 200] on div "Kimlik ed-902292175" at bounding box center [74, 198] width 83 height 7
click at [84, 210] on input "CSS sınıfları" at bounding box center [79, 207] width 48 height 7
click at [106, 210] on icon at bounding box center [105, 207] width 3 height 7
click at [85, 206] on input "CSS sınıfları" at bounding box center [79, 207] width 48 height 7
click at [78, 210] on input "CSS sınıfları" at bounding box center [79, 207] width 48 height 7
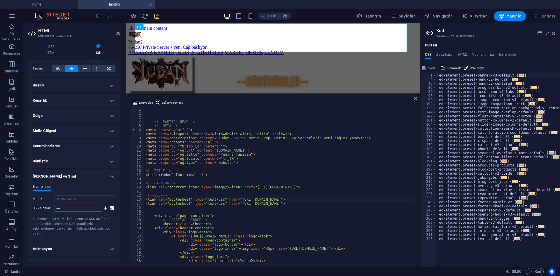
type input "m"
type input "Y"
type input "banner"
click at [107, 208] on button at bounding box center [105, 207] width 5 height 7
click at [56, 223] on div "banner" at bounding box center [74, 222] width 57 height 5
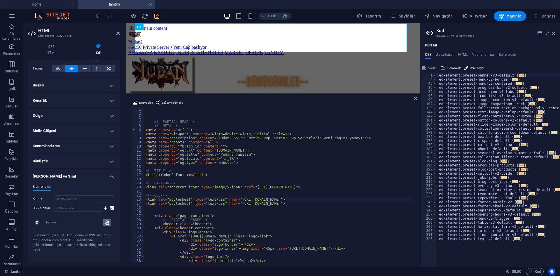
click at [105, 222] on icon at bounding box center [107, 222] width 4 height 7
type input "banner"
click at [64, 224] on div "banner" at bounding box center [74, 222] width 57 height 5
click at [53, 223] on div "banner" at bounding box center [74, 222] width 57 height 5
click at [49, 222] on div "banner" at bounding box center [74, 222] width 57 height 5
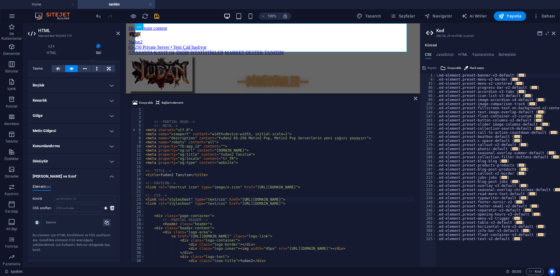
click at [45, 222] on div "banner" at bounding box center [78, 222] width 74 height 16
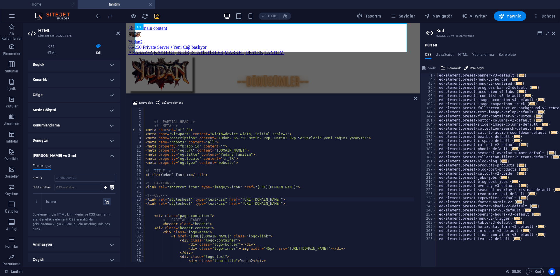
click at [89, 219] on div "Bu element için HTML kimliklerini ve CSS sınıflarını ata. Genellikle elementi C…" at bounding box center [74, 221] width 83 height 19
drag, startPoint x: 57, startPoint y: 204, endPoint x: 53, endPoint y: 199, distance: 5.8
click at [53, 199] on div "banner" at bounding box center [74, 201] width 57 height 5
click at [48, 200] on div "banner" at bounding box center [74, 201] width 57 height 5
click at [55, 200] on div "banner" at bounding box center [74, 201] width 57 height 5
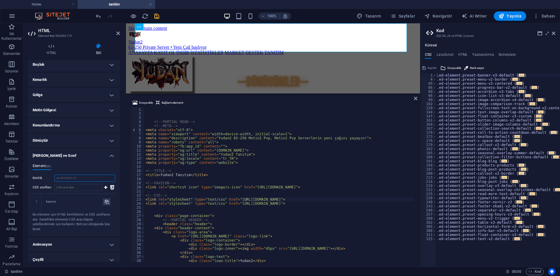
click at [75, 178] on input "ed-902292175" at bounding box center [85, 177] width 61 height 7
click at [69, 200] on div "banner" at bounding box center [74, 201] width 57 height 5
click at [107, 203] on icon at bounding box center [107, 201] width 4 height 7
click at [155, 14] on icon "save" at bounding box center [156, 16] width 7 height 7
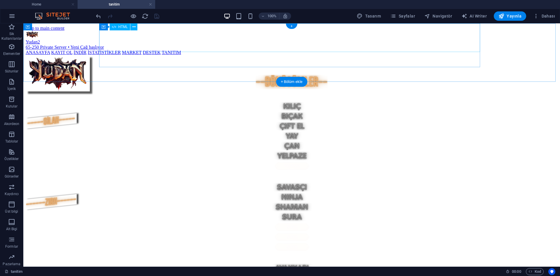
click at [237, 31] on div "Yudan2 Tanıtım Yudan2 65-250 Private Server • Yeni Çağ başlıyor ANASAYFA KAYIT …" at bounding box center [292, 43] width 532 height 24
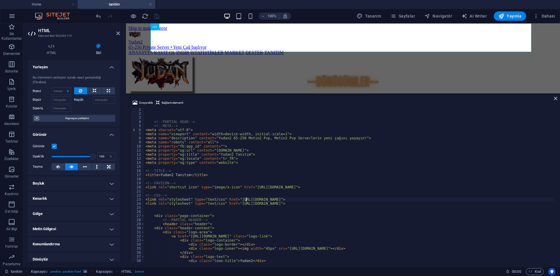
click at [251, 176] on div "<!-- PARTIAL HEAD --> <!-- META --> < meta charset = "utf-8" > < meta name = "v…" at bounding box center [349, 187] width 410 height 161
type textarea "<title>Yudan2 Tanıtım</title>"
click at [269, 64] on div "Yudan2 Tanıtım Yudan2 65-250 Private Server • Yeni Çağ başlıyor ANASAYFA KAYIT …" at bounding box center [342, 53] width 429 height 44
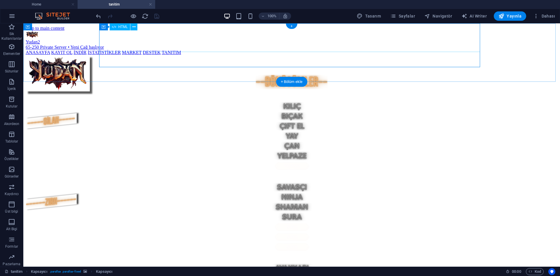
click at [257, 31] on div "Yudan2 Tanıtım Yudan2 65-250 Private Server • Yeni Çağ başlıyor ANASAYFA KAYIT …" at bounding box center [292, 43] width 532 height 24
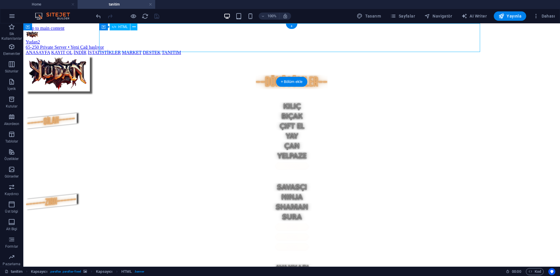
click at [257, 31] on div "Yudan2 Tanıtım Yudan2 65-250 Private Server • Yeni Çağ başlıyor ANASAYFA KAYIT …" at bounding box center [292, 43] width 532 height 24
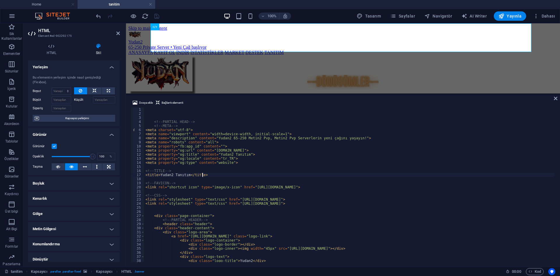
click at [303, 203] on div "<!-- PARTIAL HEAD --> <!-- META --> < meta charset = "utf-8" > < meta name = "v…" at bounding box center [349, 187] width 410 height 161
click at [369, 200] on div "<!-- PARTIAL HEAD --> <!-- META --> < meta charset = "utf-8" > < meta name = "v…" at bounding box center [349, 187] width 410 height 161
click at [213, 205] on div "<!-- PARTIAL HEAD --> <!-- META --> < meta charset = "utf-8" > < meta name = "v…" at bounding box center [349, 187] width 410 height 161
type textarea "<link rel="stylesheet" type="text/css" href="[URL][DOMAIN_NAME]">"
click at [238, 189] on div "<!-- PARTIAL HEAD --> <!-- META --> < meta charset = "utf-8" > < meta name = "v…" at bounding box center [349, 187] width 410 height 161
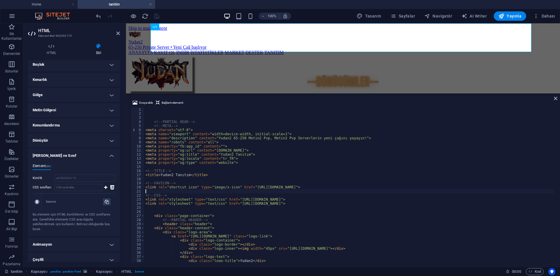
click at [36, 202] on icon at bounding box center [37, 201] width 3 height 3
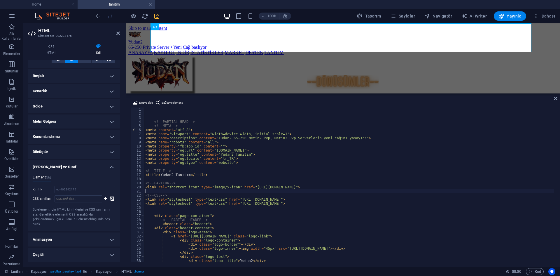
scroll to position [102, 0]
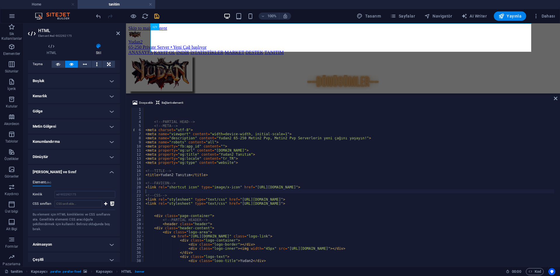
drag, startPoint x: 47, startPoint y: 184, endPoint x: 59, endPoint y: 178, distance: 13.6
click at [47, 184] on h4 "Element (div)" at bounding box center [42, 183] width 18 height 6
click at [93, 174] on h4 "[PERSON_NAME] ve Sınıf" at bounding box center [74, 170] width 92 height 10
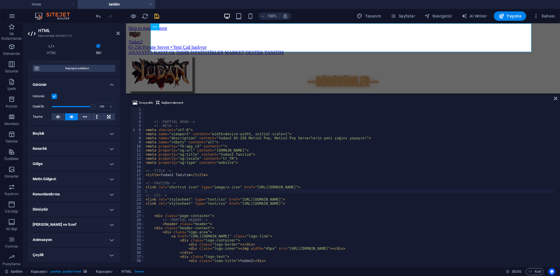
click at [89, 204] on h4 "Dönüştür" at bounding box center [74, 209] width 92 height 14
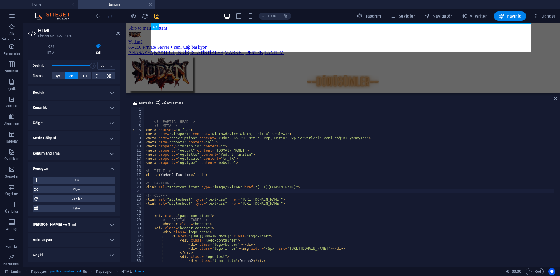
click at [93, 171] on h4 "Dönüştür" at bounding box center [74, 166] width 92 height 10
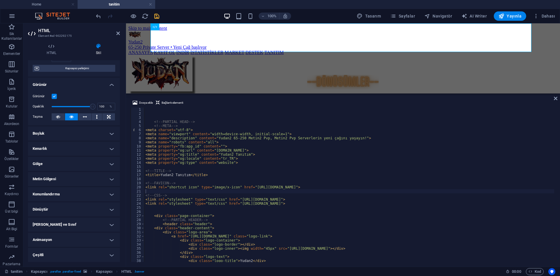
click at [67, 250] on h4 "Çeşitli" at bounding box center [74, 255] width 92 height 14
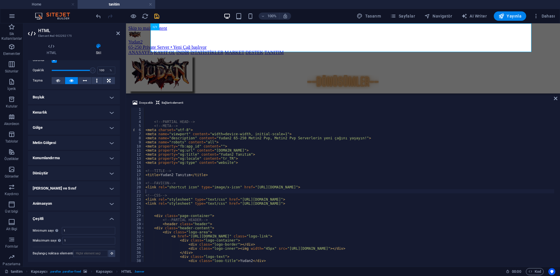
click at [70, 209] on h4 "Animasyon" at bounding box center [74, 203] width 92 height 14
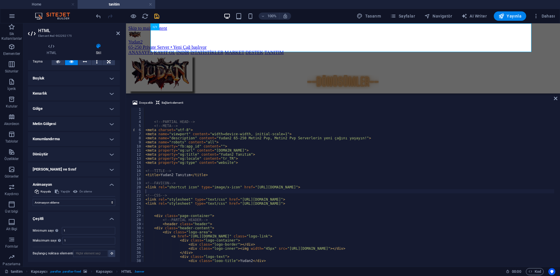
click at [69, 215] on h4 "Çeşitli" at bounding box center [74, 216] width 92 height 10
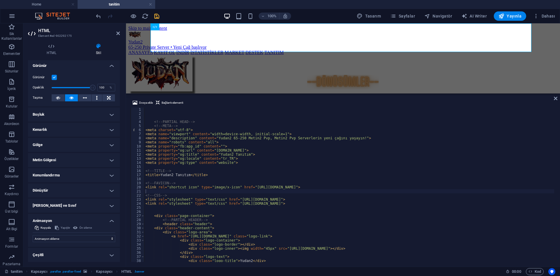
click at [69, 221] on h4 "Animasyon" at bounding box center [74, 218] width 92 height 10
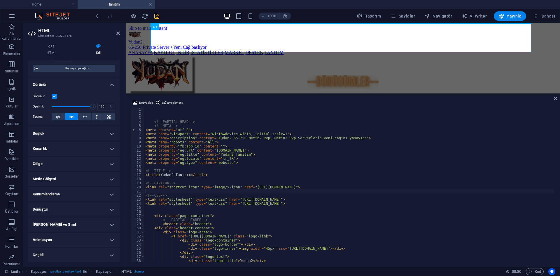
click at [66, 226] on h4 "[PERSON_NAME] ve Sınıf" at bounding box center [74, 224] width 92 height 14
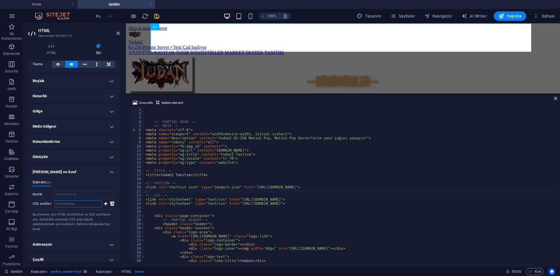
click at [78, 206] on input "CSS sınıfları" at bounding box center [79, 203] width 48 height 7
click at [112, 201] on icon at bounding box center [112, 203] width 4 height 7
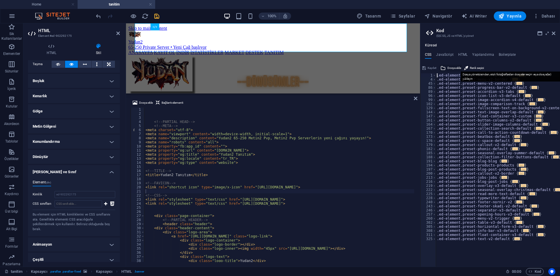
click at [450, 68] on span "Dosya ekle" at bounding box center [454, 67] width 14 height 7
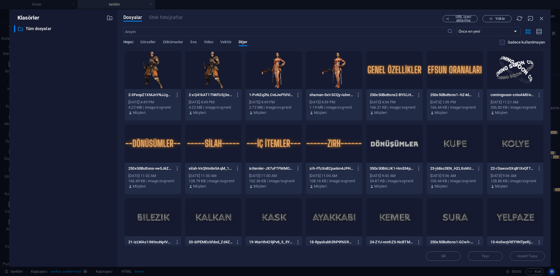
click at [127, 43] on span "Hepsi" at bounding box center [128, 42] width 10 height 8
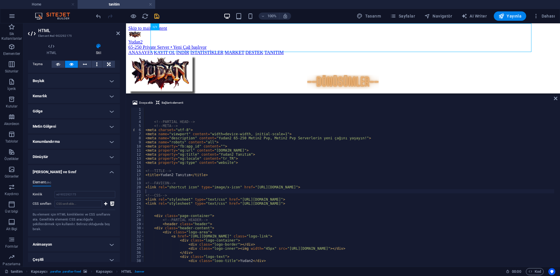
click at [110, 202] on icon at bounding box center [112, 203] width 4 height 7
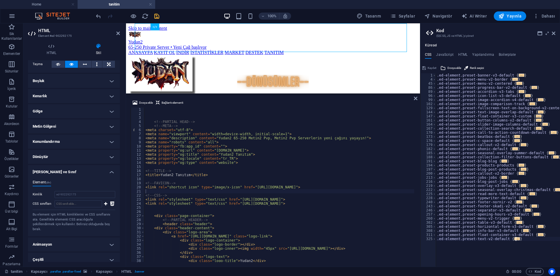
click at [500, 243] on div ".ed-element.preset-banner-v3-default { ... } .ed-element.preset-menu-v2-border …" at bounding box center [498, 171] width 124 height 197
type textarea "}"
click at [524, 240] on div ".ed-element.preset-banner-v3-default { ... } .ed-element.preset-menu-v2-border …" at bounding box center [498, 171] width 124 height 197
click at [514, 239] on span "..." at bounding box center [517, 238] width 6 height 3
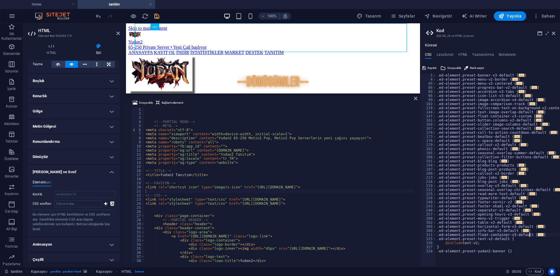
click at [538, 234] on span "..." at bounding box center [541, 234] width 6 height 3
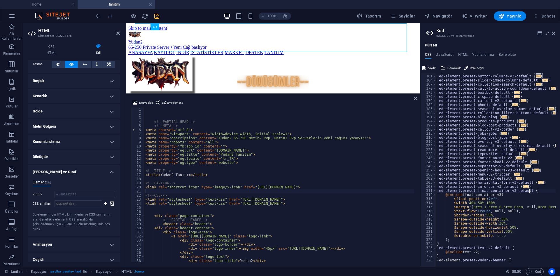
scroll to position [44, 0]
click at [435, 191] on span at bounding box center [434, 190] width 3 height 4
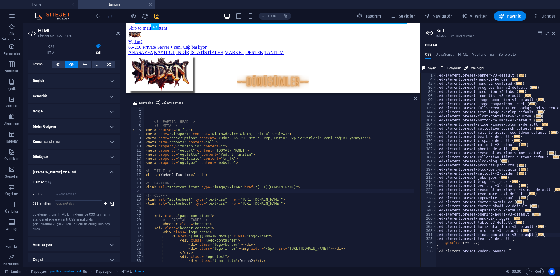
click at [504, 251] on div ".ed-element.preset-banner-v3-default { ... } .ed-element.preset-menu-v2-border …" at bounding box center [498, 171] width 124 height 197
type textarea "-ed-element.preset-yudan2-banner {}"
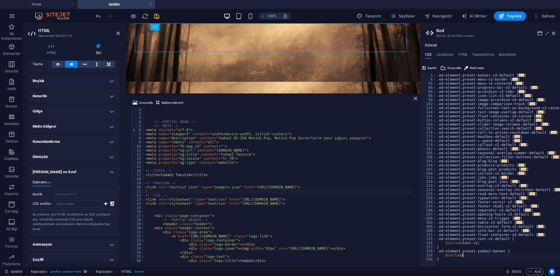
scroll to position [0, 2]
paste textarea "banner"
paste textarea "}"
type textarea "}"
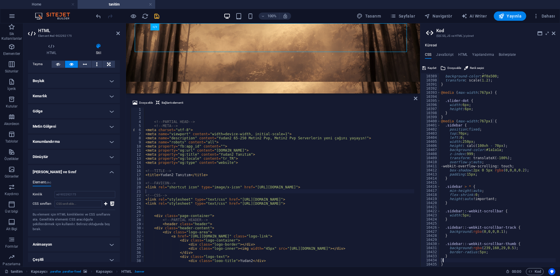
scroll to position [9366, 0]
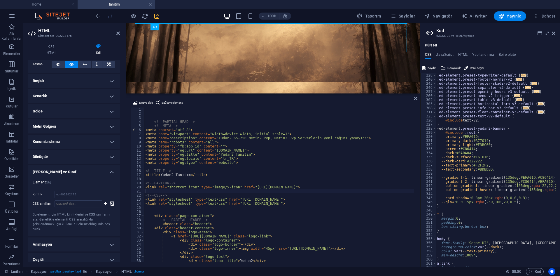
scroll to position [28, 0]
click at [433, 127] on span at bounding box center [434, 128] width 3 height 4
click at [434, 128] on span at bounding box center [434, 128] width 3 height 4
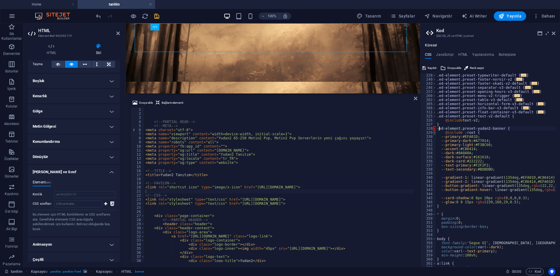
click at [433, 133] on span at bounding box center [434, 132] width 3 height 4
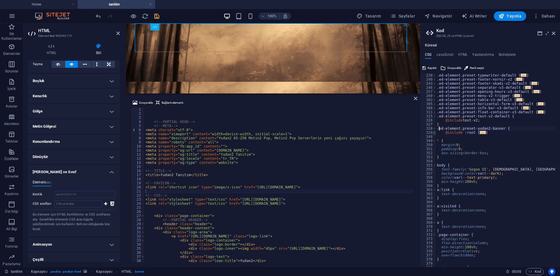
click at [435, 132] on span at bounding box center [434, 132] width 3 height 4
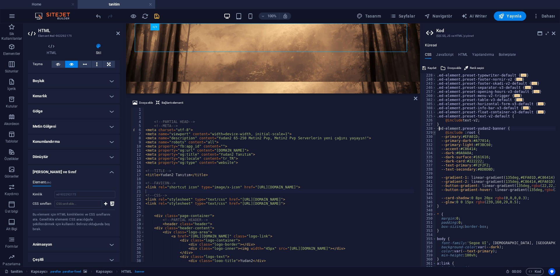
click at [435, 132] on span at bounding box center [434, 132] width 3 height 4
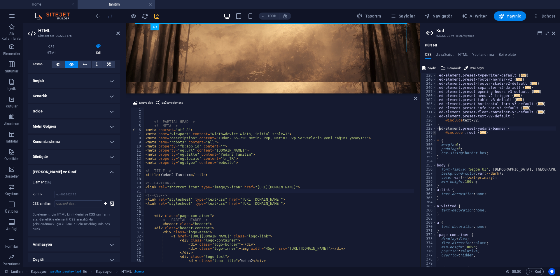
click at [435, 132] on span at bounding box center [434, 132] width 3 height 4
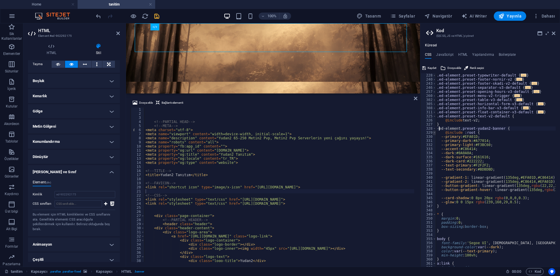
click at [435, 132] on span at bounding box center [434, 132] width 3 height 4
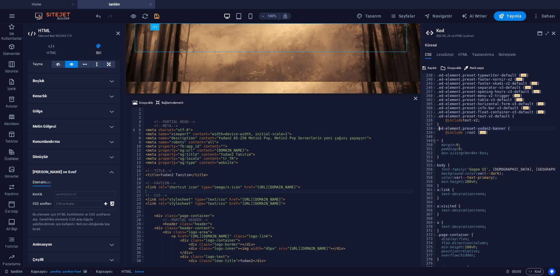
click at [434, 140] on span at bounding box center [434, 140] width 3 height 4
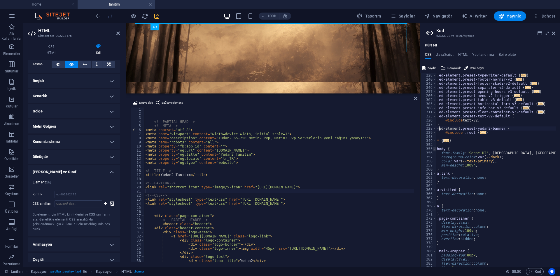
click at [433, 148] on span at bounding box center [434, 149] width 3 height 4
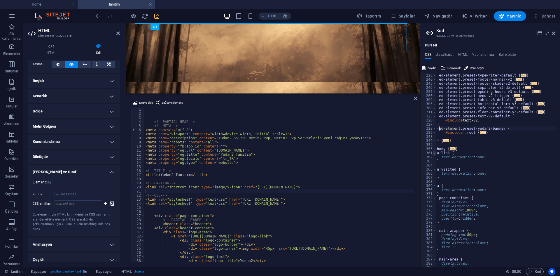
click at [433, 152] on span at bounding box center [434, 153] width 3 height 4
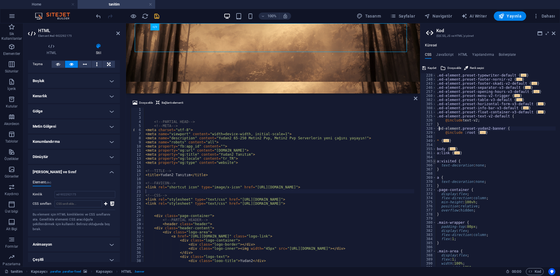
click at [434, 160] on span at bounding box center [434, 161] width 3 height 4
click at [434, 169] on span at bounding box center [434, 169] width 3 height 4
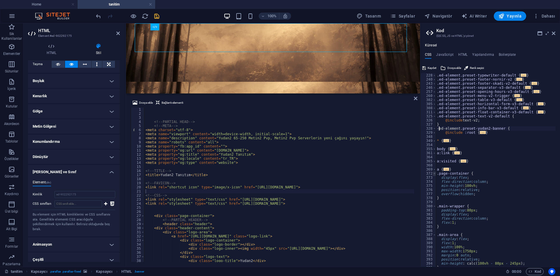
click at [434, 173] on span at bounding box center [434, 173] width 3 height 4
click at [434, 180] on span at bounding box center [434, 181] width 3 height 4
click at [434, 190] on span at bounding box center [434, 189] width 3 height 4
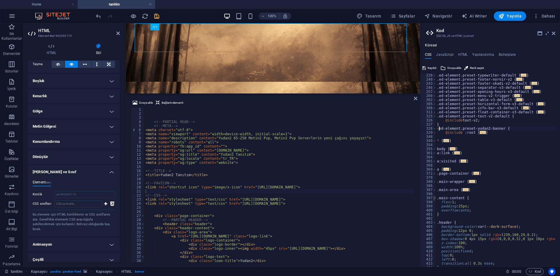
click at [435, 197] on span at bounding box center [434, 198] width 3 height 4
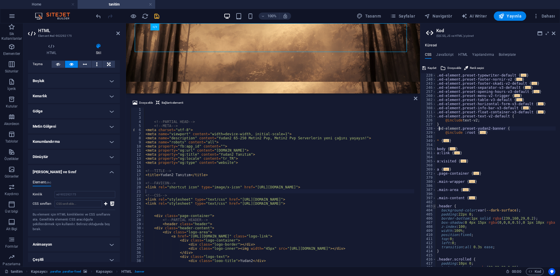
click at [435, 207] on span at bounding box center [434, 206] width 3 height 4
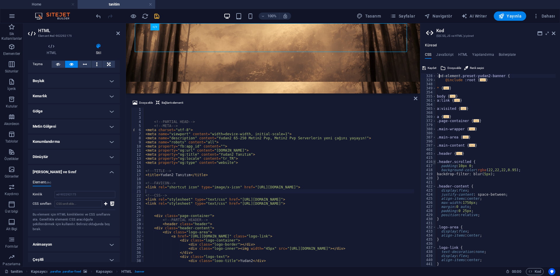
click at [433, 161] on span at bounding box center [434, 161] width 3 height 4
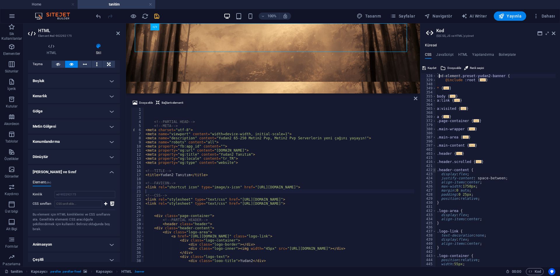
click at [434, 169] on span at bounding box center [434, 170] width 3 height 4
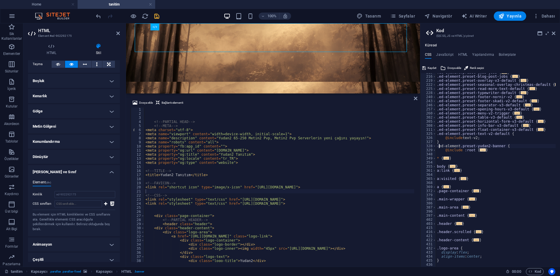
scroll to position [24, 0]
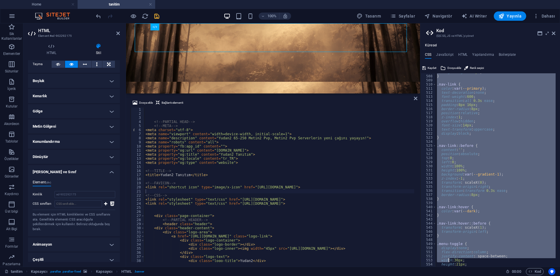
scroll to position [203, 0]
drag, startPoint x: 436, startPoint y: 150, endPoint x: 448, endPoint y: 289, distance: 140.1
click at [448, 275] on html "Yudan2 Home tanitim Sik Kullanilanlar Elementler Sütunlar İçerik Kutular Akorde…" at bounding box center [280, 138] width 560 height 276
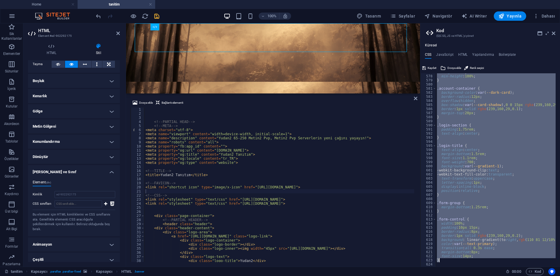
click at [494, 182] on div "height : auto ; min-height : 100% ; } .account-container { background-color : v…" at bounding box center [496, 169] width 120 height 193
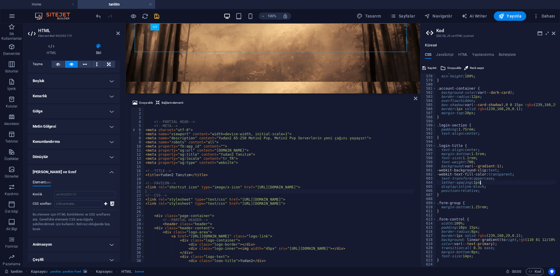
scroll to position [9366, 0]
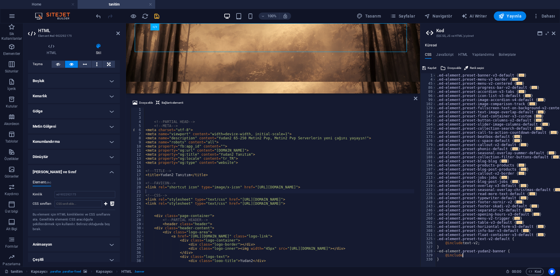
click at [467, 257] on div ".ed-element.preset-banner-v3-default { ... } .ed-element.preset-menu-v2-border …" at bounding box center [498, 171] width 124 height 197
click at [504, 250] on div ".ed-element.preset-banner-v3-default { ... } .ed-element.preset-menu-v2-border …" at bounding box center [498, 171] width 124 height 197
paste textarea "}"
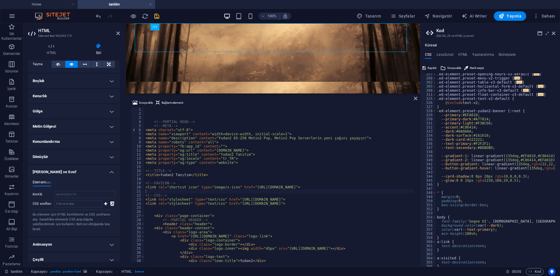
scroll to position [12, 0]
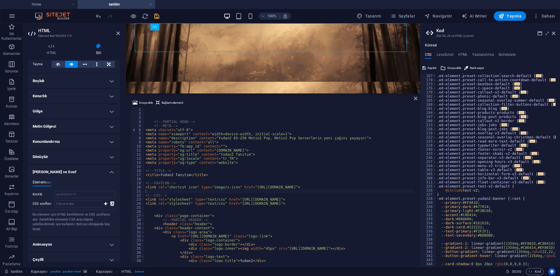
click at [433, 199] on span at bounding box center [434, 198] width 3 height 4
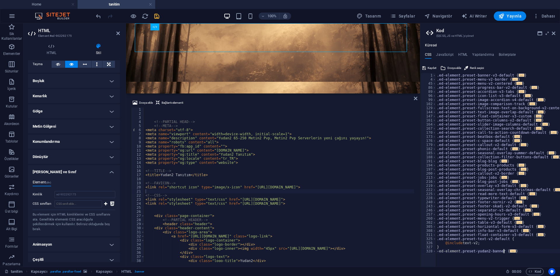
drag, startPoint x: 434, startPoint y: 239, endPoint x: 434, endPoint y: 243, distance: 3.8
click at [434, 239] on span at bounding box center [434, 238] width 3 height 4
click at [493, 241] on div ".ed-element.preset-banner-v3-default { ... } .ed-element.preset-menu-v2-border …" at bounding box center [498, 171] width 124 height 197
click at [448, 243] on div ".ed-element.preset-banner-v3-default { ... } .ed-element.preset-menu-v2-border …" at bounding box center [498, 171] width 124 height 197
click at [441, 244] on div ".ed-element.preset-banner-v3-default { ... } .ed-element.preset-menu-v2-border …" at bounding box center [498, 171] width 124 height 197
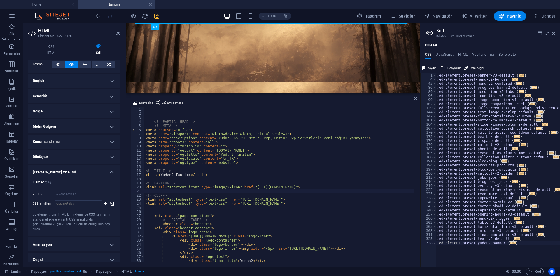
click at [438, 243] on div ".ed-element.preset-banner-v3-default { ... } .ed-element.preset-menu-v2-border …" at bounding box center [498, 171] width 124 height 197
click at [449, 235] on div ".ed-element.preset-banner-v3-default { ... } .ed-element.preset-menu-v2-border …" at bounding box center [498, 171] width 124 height 197
click at [508, 246] on div ".ed-element.preset-banner-v3-default { ... } .ed-element.preset-menu-v2-border …" at bounding box center [498, 171] width 124 height 197
click at [510, 244] on span "..." at bounding box center [513, 242] width 6 height 3
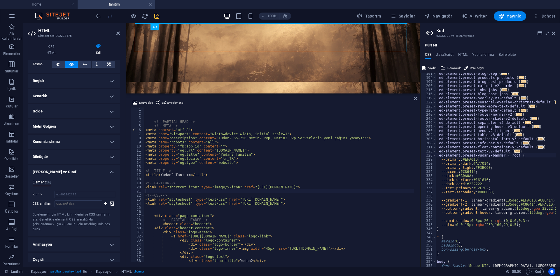
scroll to position [20, 0]
type textarea ".ed-element.preset-yudan2-banner {:root {"
click at [434, 155] on span at bounding box center [434, 155] width 3 height 4
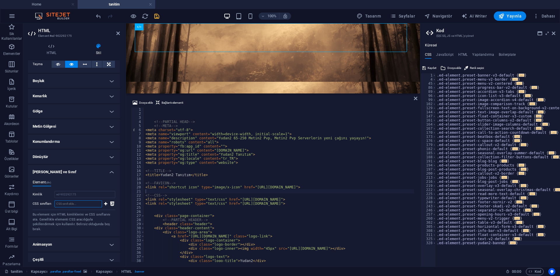
click at [87, 202] on input "CSS sınıfları" at bounding box center [79, 203] width 48 height 7
click at [104, 204] on icon at bounding box center [105, 203] width 3 height 7
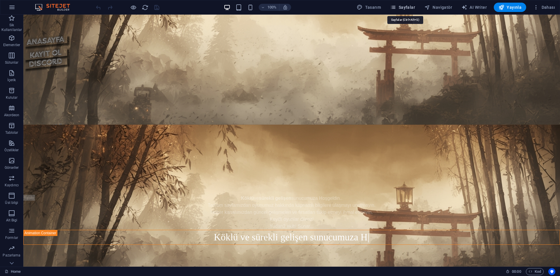
click at [402, 8] on span "Sayfalar" at bounding box center [402, 7] width 25 height 6
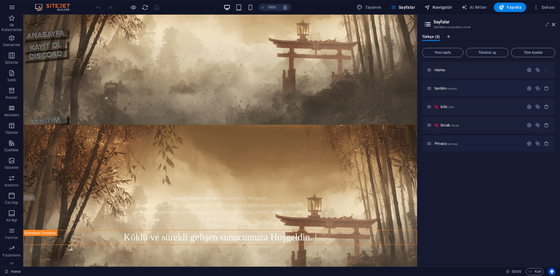
click at [444, 7] on span "Navigatör" at bounding box center [438, 7] width 28 height 6
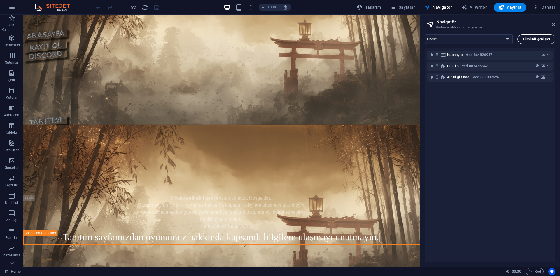
click at [531, 42] on button "Tümünü genişlet" at bounding box center [536, 38] width 38 height 9
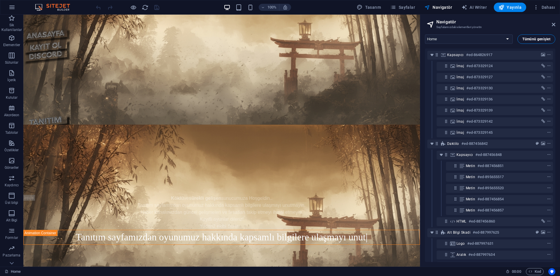
click at [531, 42] on button "Tümünü genişlet" at bounding box center [536, 38] width 38 height 9
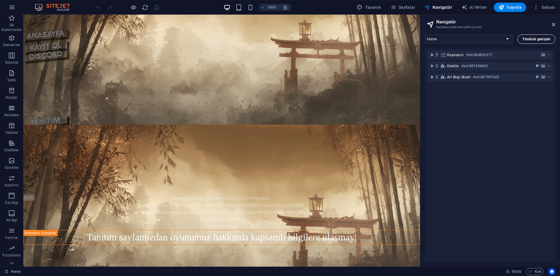
click at [531, 42] on button "Tümünü genişlet" at bounding box center [536, 38] width 38 height 9
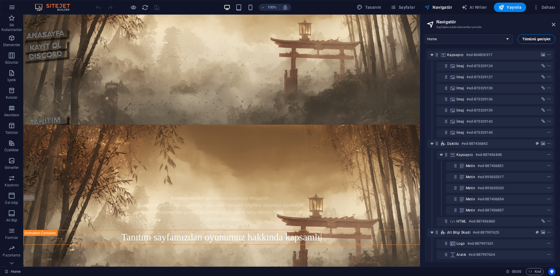
click at [531, 42] on button "Tümünü genişlet" at bounding box center [536, 38] width 38 height 9
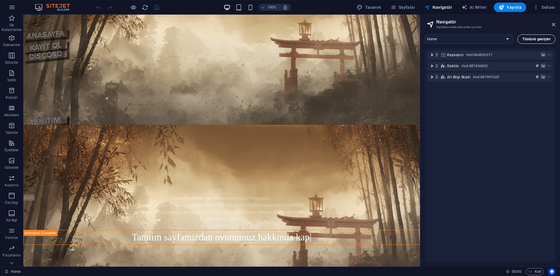
click at [531, 42] on button "Tümünü genişlet" at bounding box center [536, 38] width 38 height 9
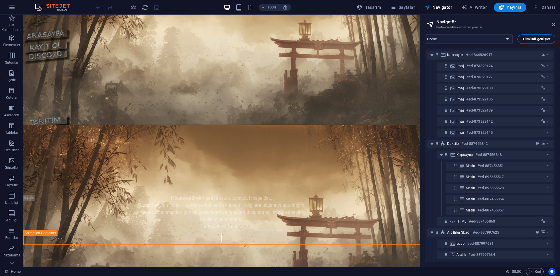
click at [538, 39] on span "Tümünü genişlet" at bounding box center [536, 38] width 28 height 3
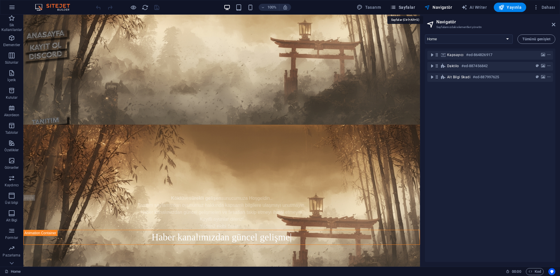
click at [415, 8] on span "Sayfalar" at bounding box center [402, 7] width 25 height 6
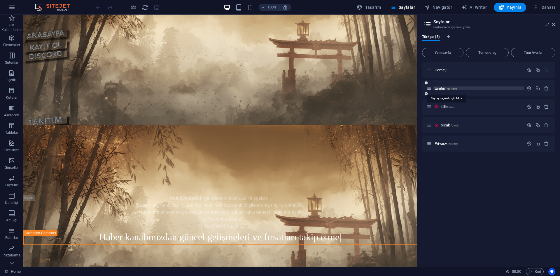
click at [445, 89] on span "tanitim /tanitim" at bounding box center [445, 88] width 22 height 4
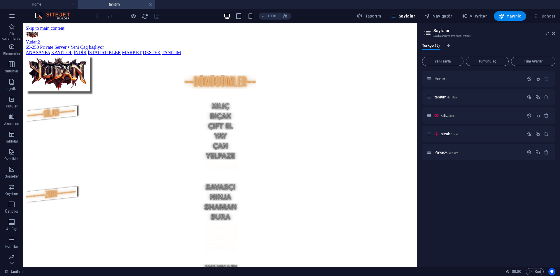
click at [555, 31] on h2 "Sayfalar" at bounding box center [494, 30] width 122 height 5
drag, startPoint x: 555, startPoint y: 32, endPoint x: 529, endPoint y: 9, distance: 34.7
click at [555, 32] on icon at bounding box center [553, 33] width 3 height 5
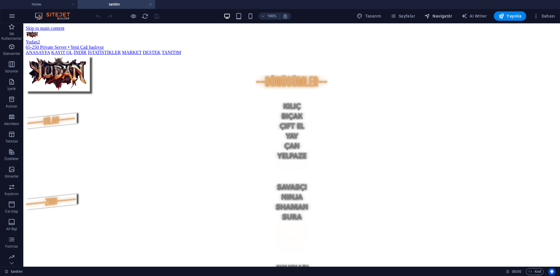
click at [446, 16] on span "Navigatör" at bounding box center [438, 16] width 28 height 6
select select "16767252-tr"
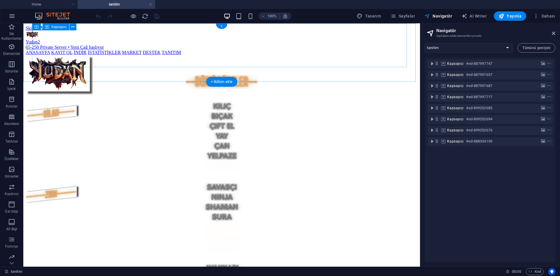
click at [282, 61] on div "Yudan2 Tanıtım Yudan2 65-250 Private Server • Yeni Çağ başlıyor ANASAYFA KAYIT …" at bounding box center [222, 53] width 392 height 44
select select "px"
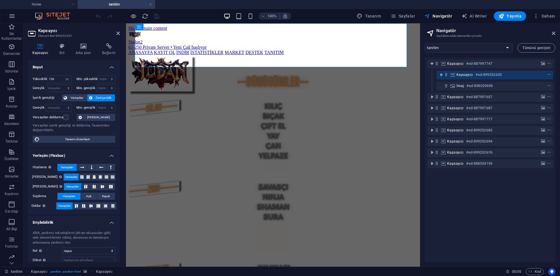
scroll to position [34, 0]
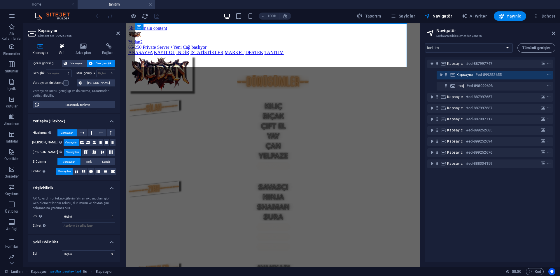
click at [64, 50] on h4 "Stil" at bounding box center [63, 49] width 16 height 12
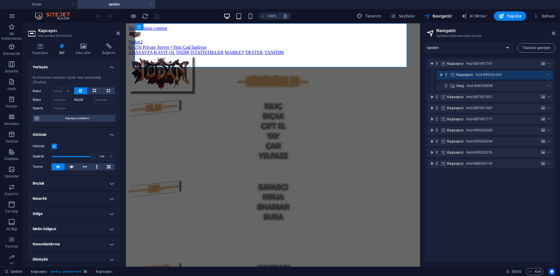
scroll to position [50, 0]
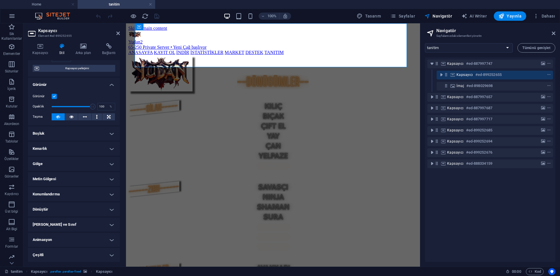
click at [86, 253] on h4 "Çeşitli" at bounding box center [74, 255] width 92 height 14
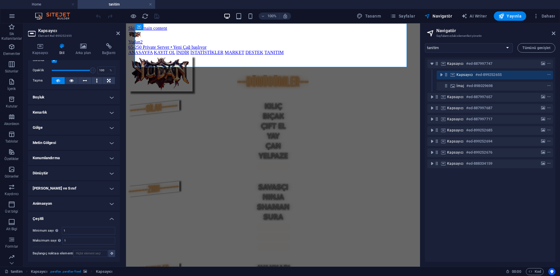
click at [83, 213] on h4 "Çeşitli" at bounding box center [74, 216] width 92 height 10
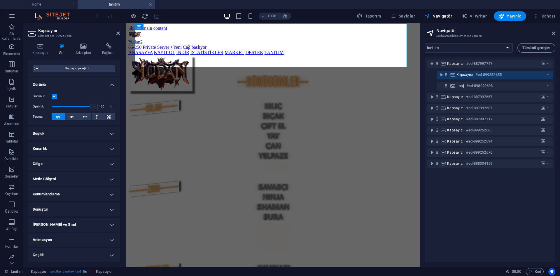
click at [73, 224] on h4 "[PERSON_NAME] ve Sınıf" at bounding box center [74, 224] width 92 height 14
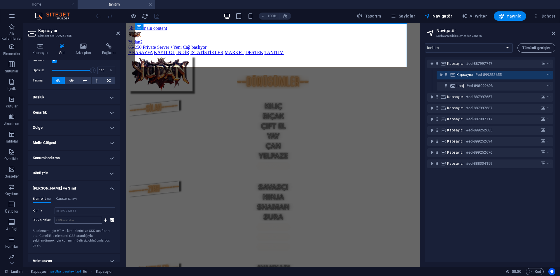
scroll to position [102, 0]
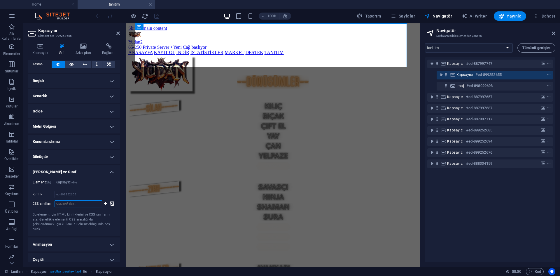
click at [77, 204] on input "CSS sınıfları" at bounding box center [79, 203] width 48 height 7
click at [104, 206] on icon at bounding box center [105, 203] width 3 height 7
click at [112, 202] on icon at bounding box center [112, 203] width 4 height 7
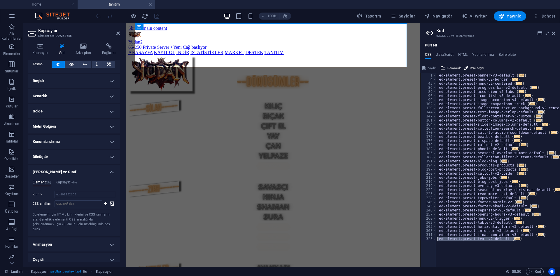
drag, startPoint x: 517, startPoint y: 239, endPoint x: 427, endPoint y: 238, distance: 90.7
click at [427, 238] on div ".ed-element.preset-banner-v3-default { 1 4 45 86 89 96 99 102 129 144 147 161 1…" at bounding box center [490, 169] width 140 height 193
click at [532, 242] on div ".ed-element.preset-banner-v3-default { ... } .ed-element.preset-menu-v2-border …" at bounding box center [498, 169] width 124 height 193
type textarea "}"
click at [495, 245] on div ".ed-element.preset-banner-v3-default { ... } .ed-element.preset-menu-v2-border …" at bounding box center [498, 171] width 124 height 197
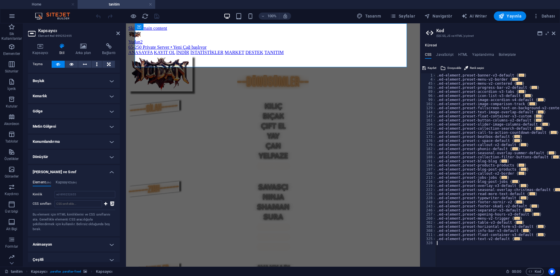
type textarea "}"
click at [444, 53] on h4 "JavaScript" at bounding box center [444, 55] width 17 height 6
type textarea "/* JS for preset "Menu V2" */"
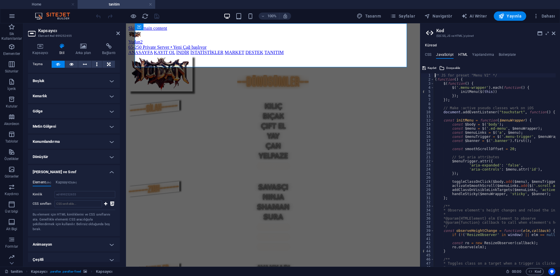
click at [465, 53] on h4 "HTML" at bounding box center [463, 55] width 10 height 6
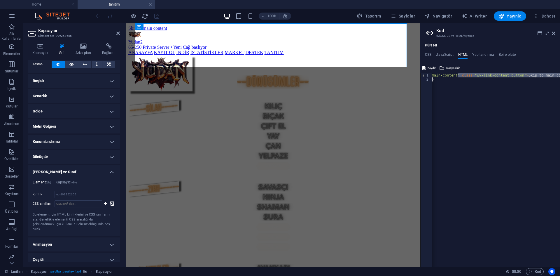
scroll to position [0, 23]
drag, startPoint x: 479, startPoint y: 75, endPoint x: 560, endPoint y: 78, distance: 80.2
click at [560, 78] on div "< a href = "#main-content" class = "wv-link-content button" > Skip to main cont…" at bounding box center [487, 171] width 157 height 197
click at [498, 87] on div "< a href = "#main-content" class = "wv-link-content button" > Skip to main cont…" at bounding box center [496, 169] width 128 height 193
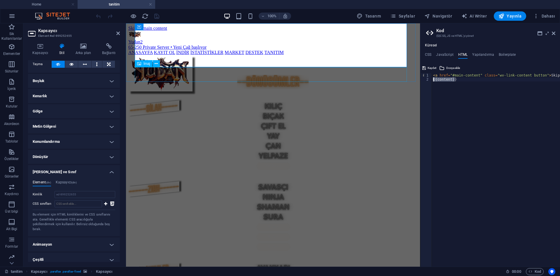
drag, startPoint x: 569, startPoint y: 104, endPoint x: 405, endPoint y: 76, distance: 165.6
type textarea "<a href="#main-content" class="wv-link-content button">Skip to main content</a>"
click at [449, 76] on div "< a href = "#main-content" class = "wv-link-content button" > Skip to main cont…" at bounding box center [510, 171] width 157 height 197
click at [473, 54] on h4 "Yapılandırma" at bounding box center [483, 55] width 22 height 6
type textarea "$color-background: #543119;"
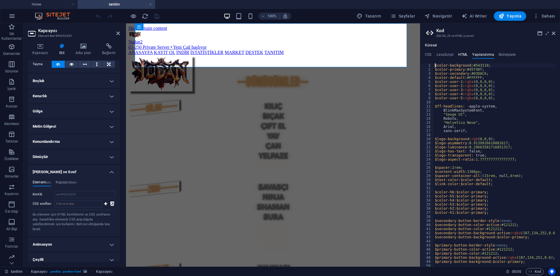
click at [461, 55] on h4 "HTML" at bounding box center [463, 55] width 10 height 6
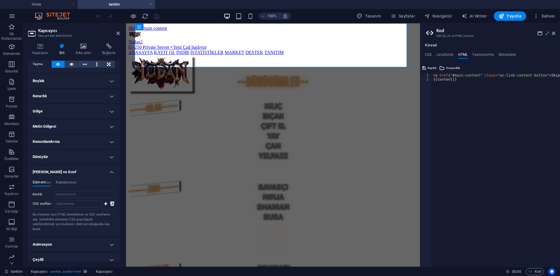
click at [509, 51] on div "Küresel CSS JavaScript HTML Yapılandırma Boilerplate } 1 4 45 86 89 96 99 102 1…" at bounding box center [490, 154] width 140 height 223
click at [509, 53] on h4 "Boilerplate" at bounding box center [507, 55] width 17 height 6
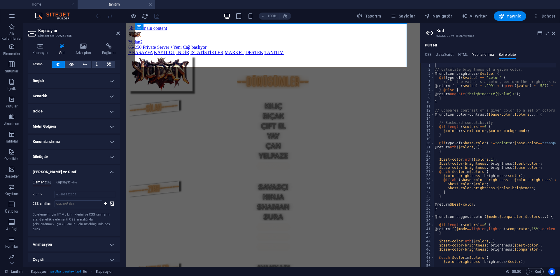
click at [487, 58] on h4 "Yapılandırma" at bounding box center [483, 55] width 22 height 6
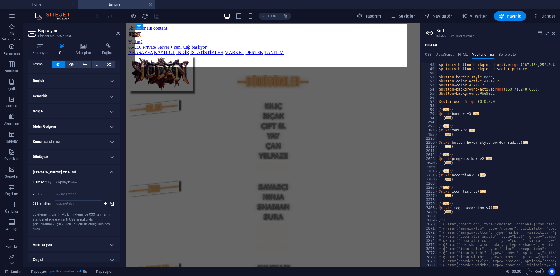
scroll to position [192, 0]
click at [448, 163] on span "..." at bounding box center [448, 162] width 6 height 3
type textarea ") {"
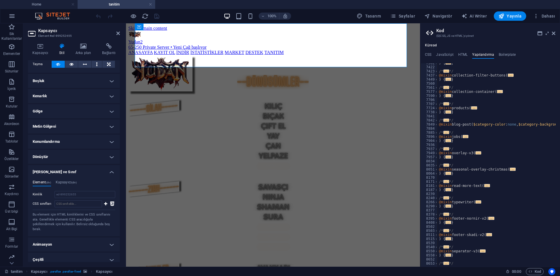
scroll to position [969, 0]
